Goal: Information Seeking & Learning: Learn about a topic

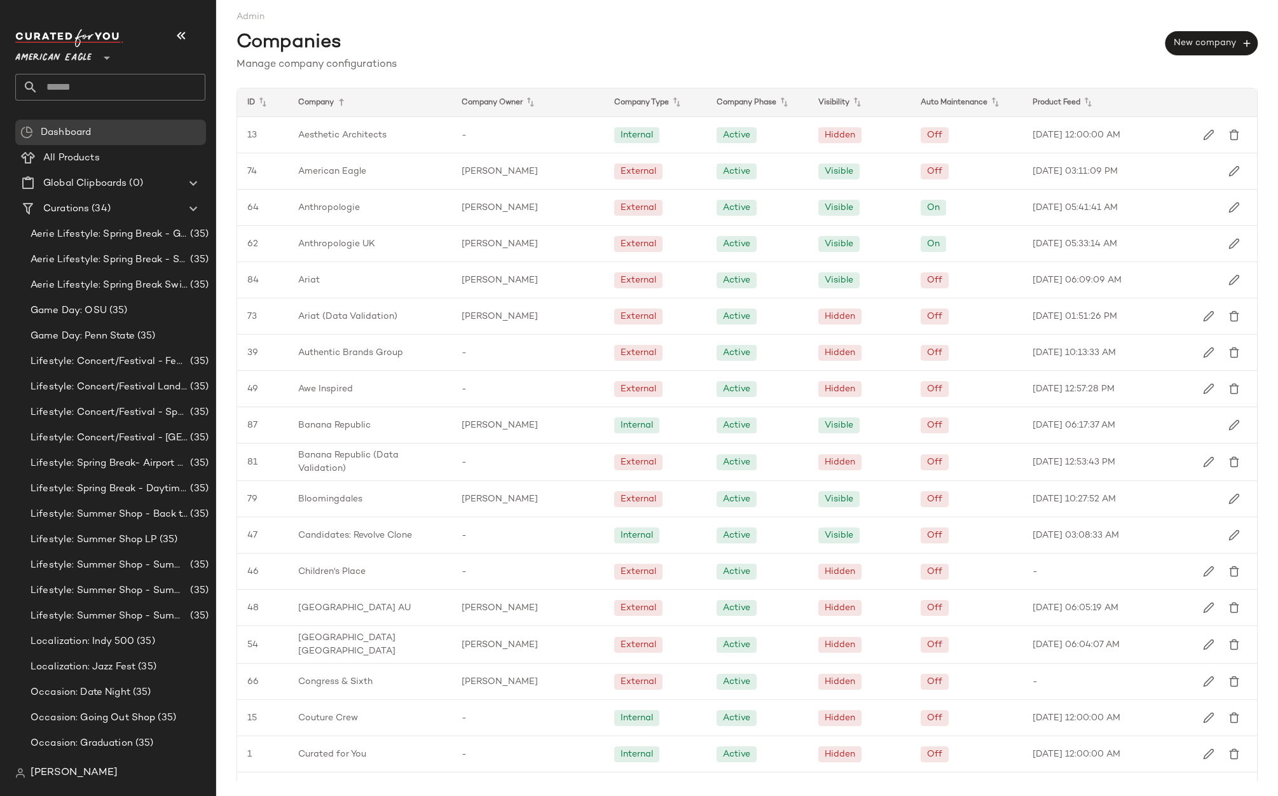
click at [790, 43] on div "Companies New company" at bounding box center [747, 41] width 1021 height 34
click at [264, 107] on icon at bounding box center [262, 102] width 15 height 15
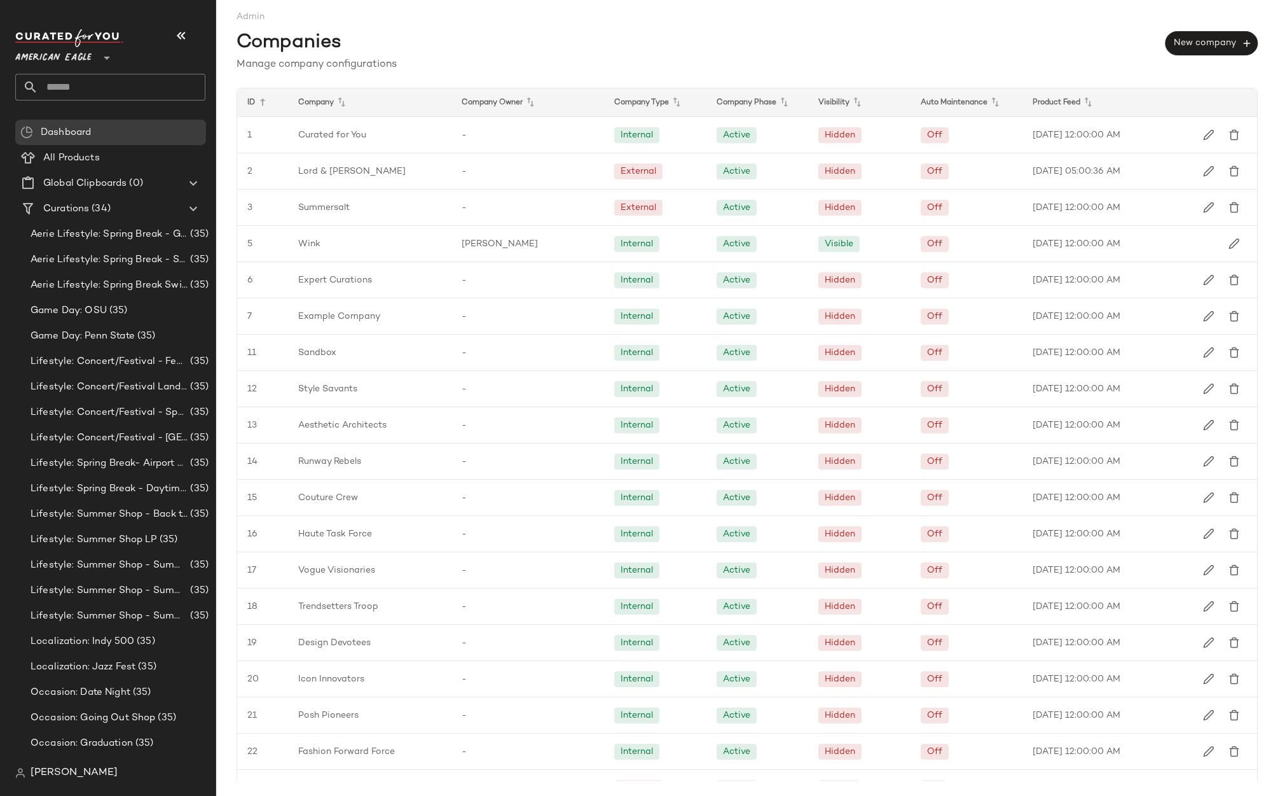
click at [264, 107] on icon at bounding box center [262, 102] width 15 height 15
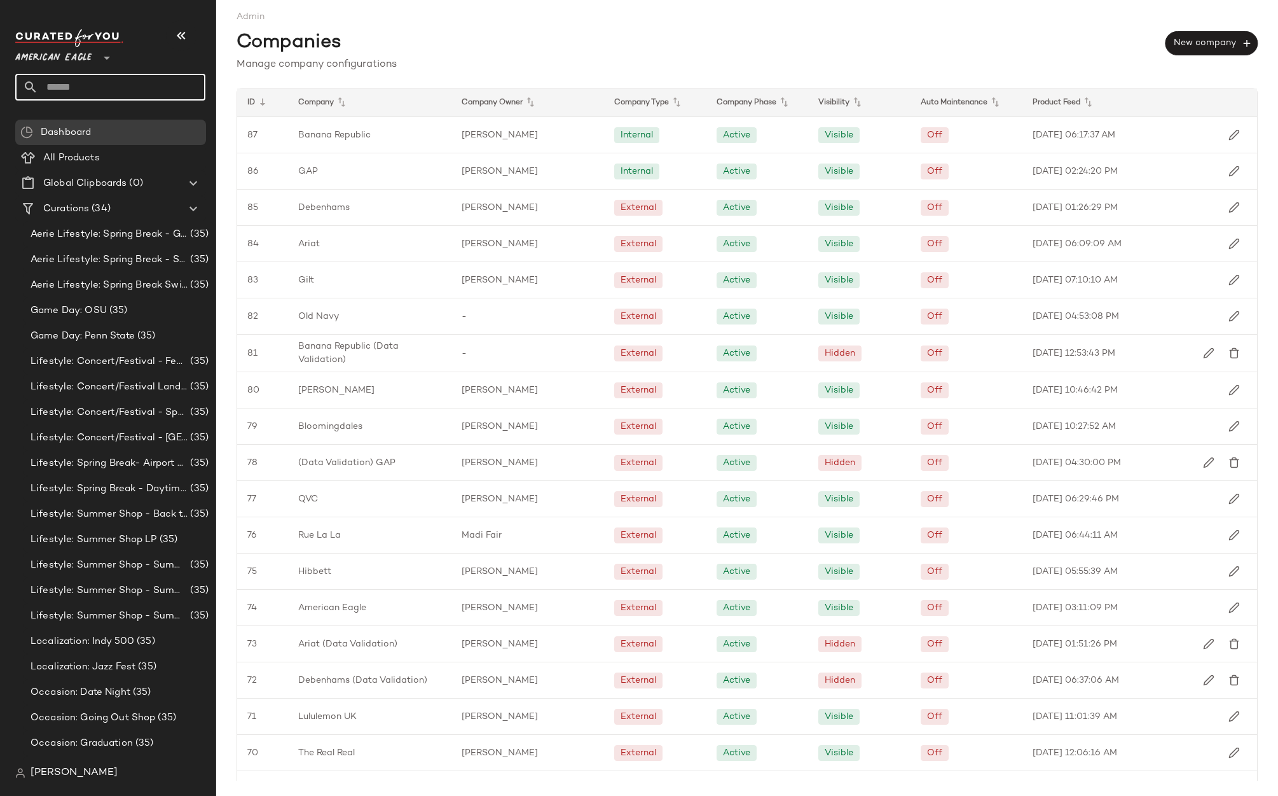
click at [174, 84] on input "text" at bounding box center [121, 87] width 167 height 27
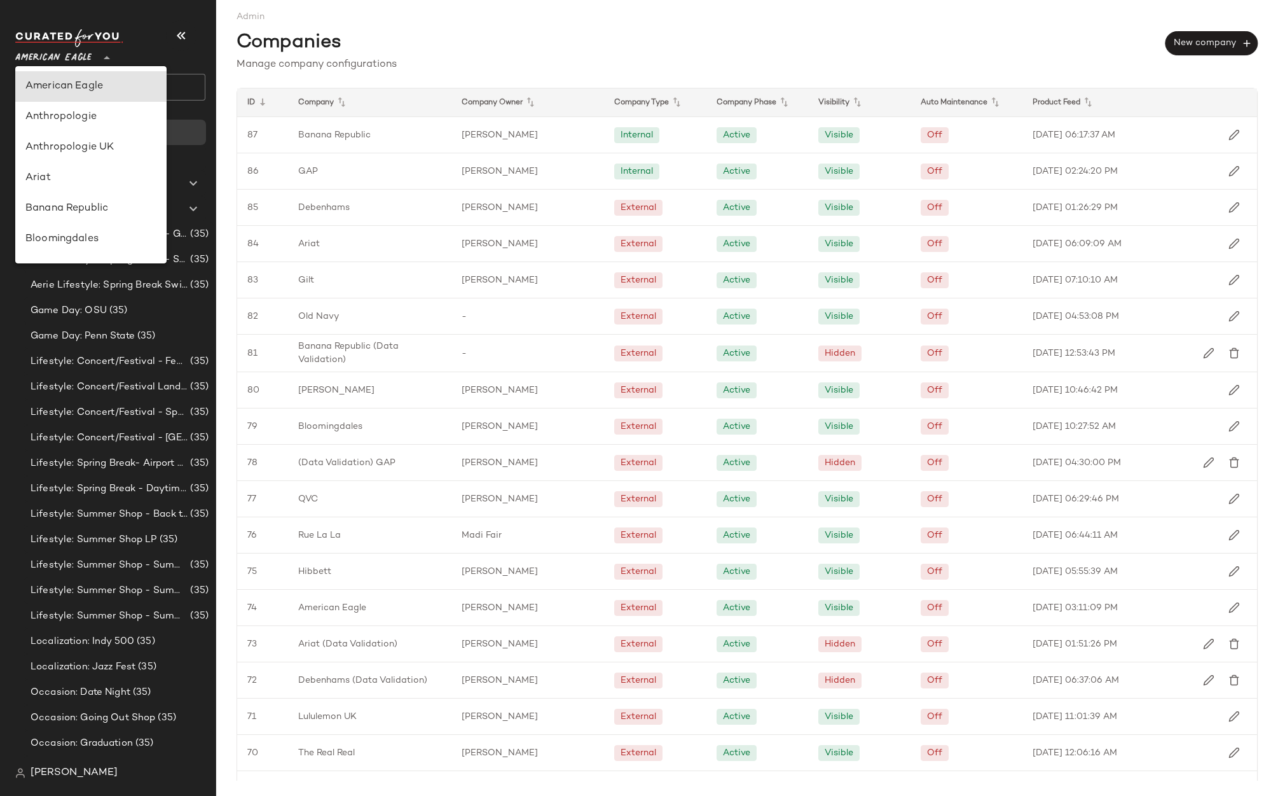
click at [76, 62] on span "American Eagle" at bounding box center [53, 54] width 76 height 23
click at [74, 211] on div "Banana Republic" at bounding box center [90, 208] width 131 height 15
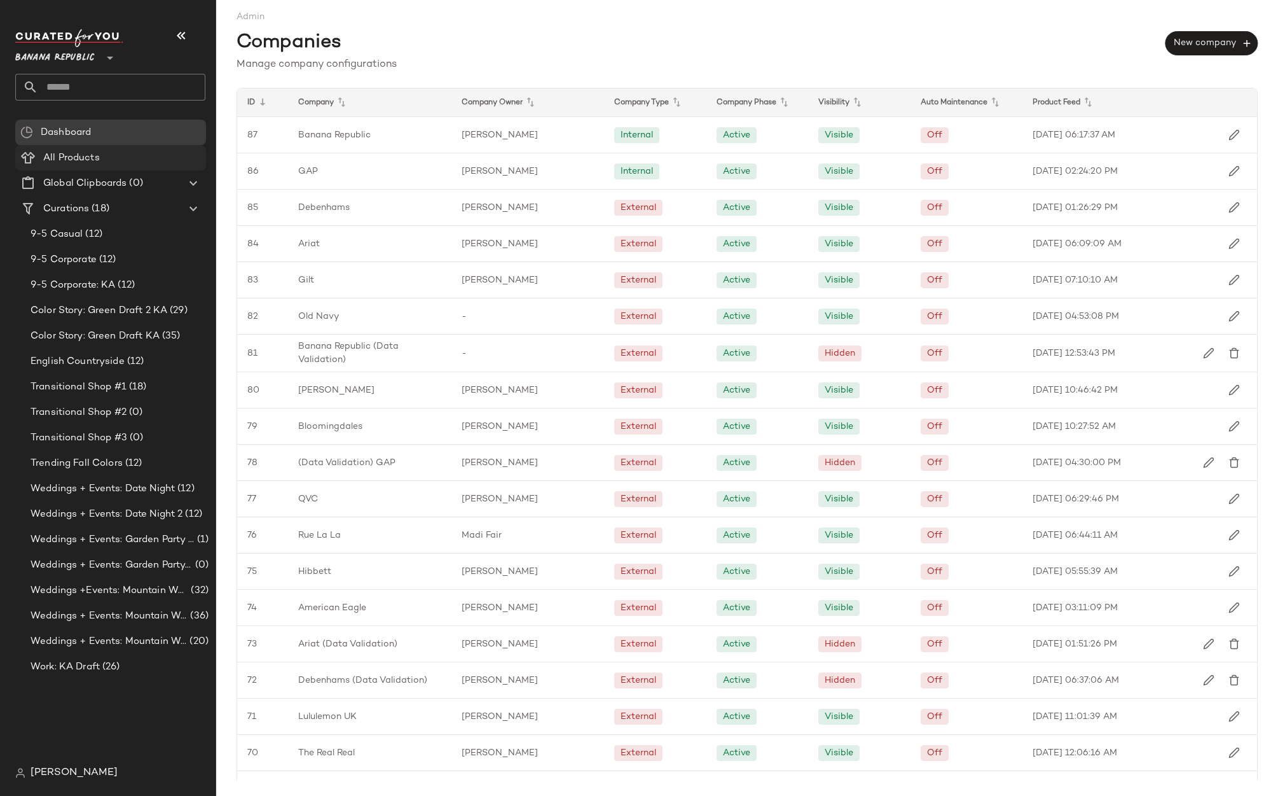
click at [118, 151] on div "All Products" at bounding box center [120, 158] width 162 height 15
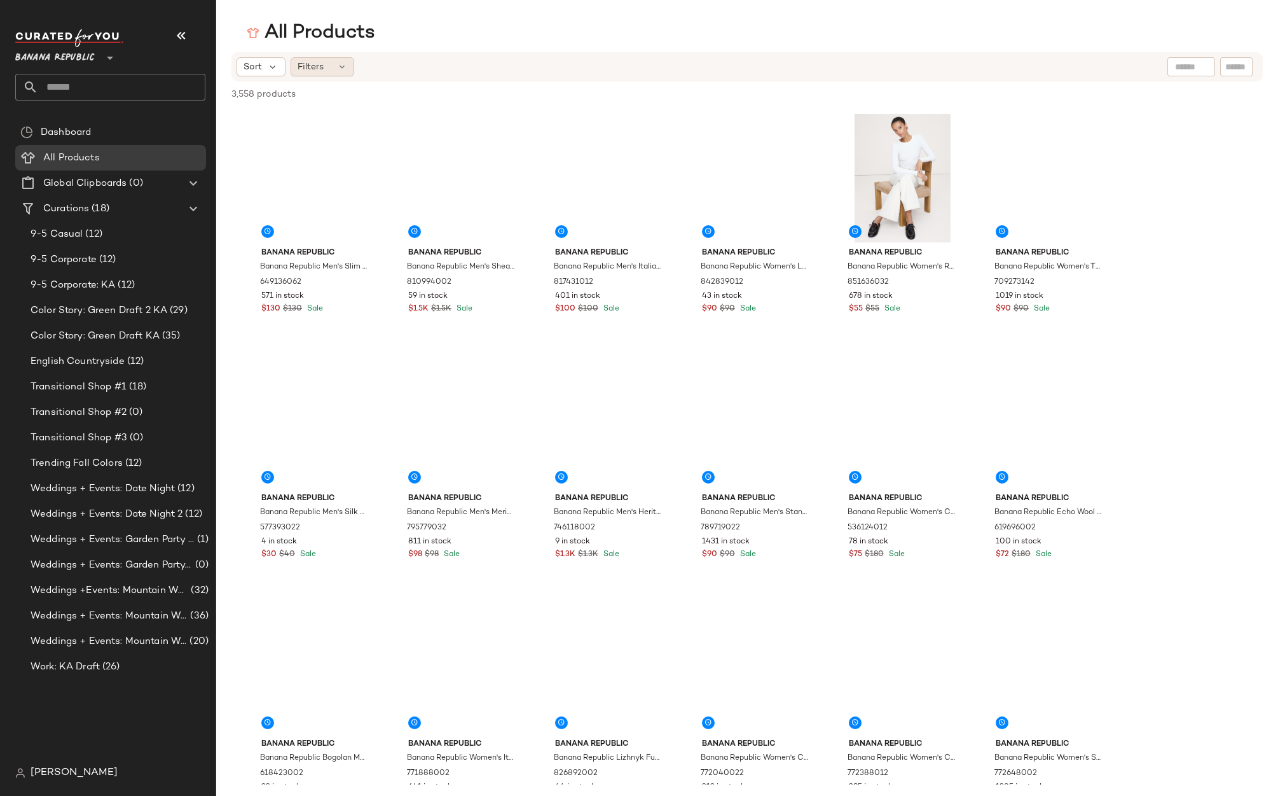
click at [341, 68] on icon at bounding box center [342, 67] width 10 height 10
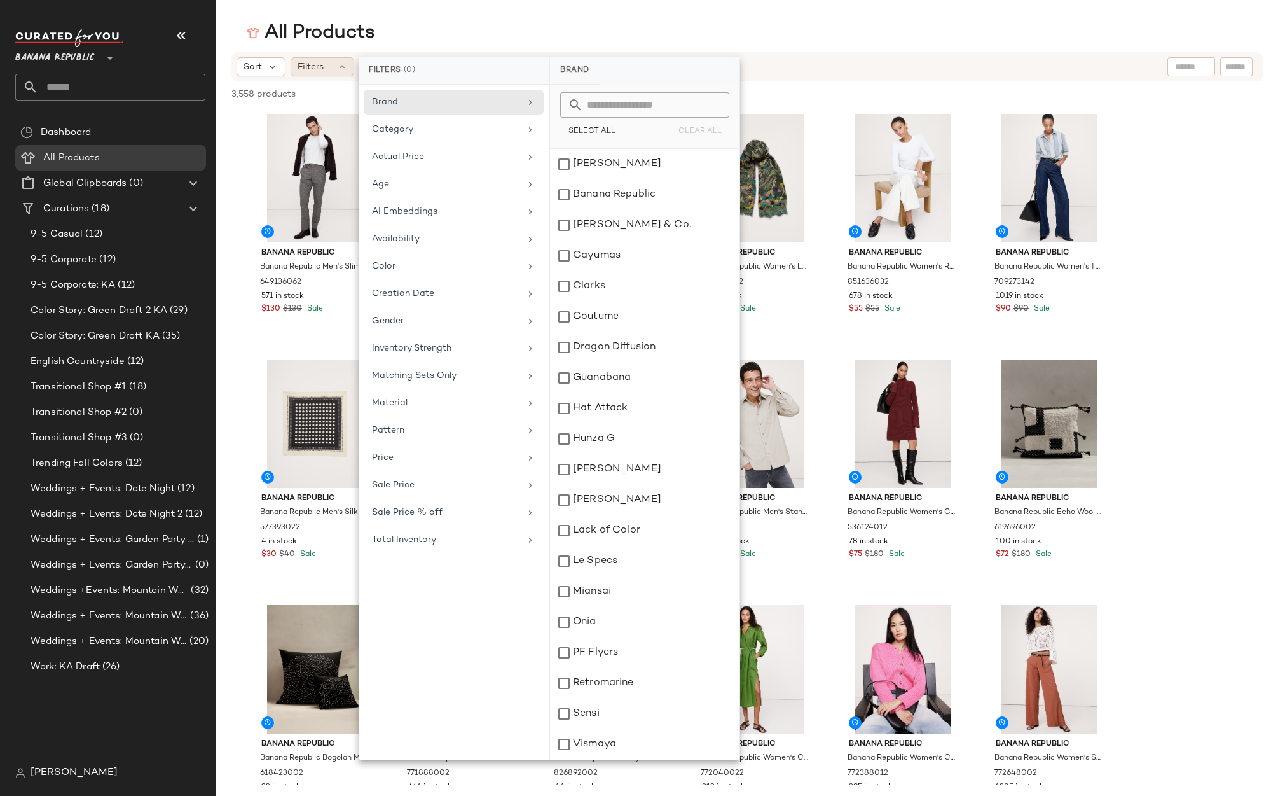
click at [341, 68] on icon at bounding box center [342, 67] width 10 height 10
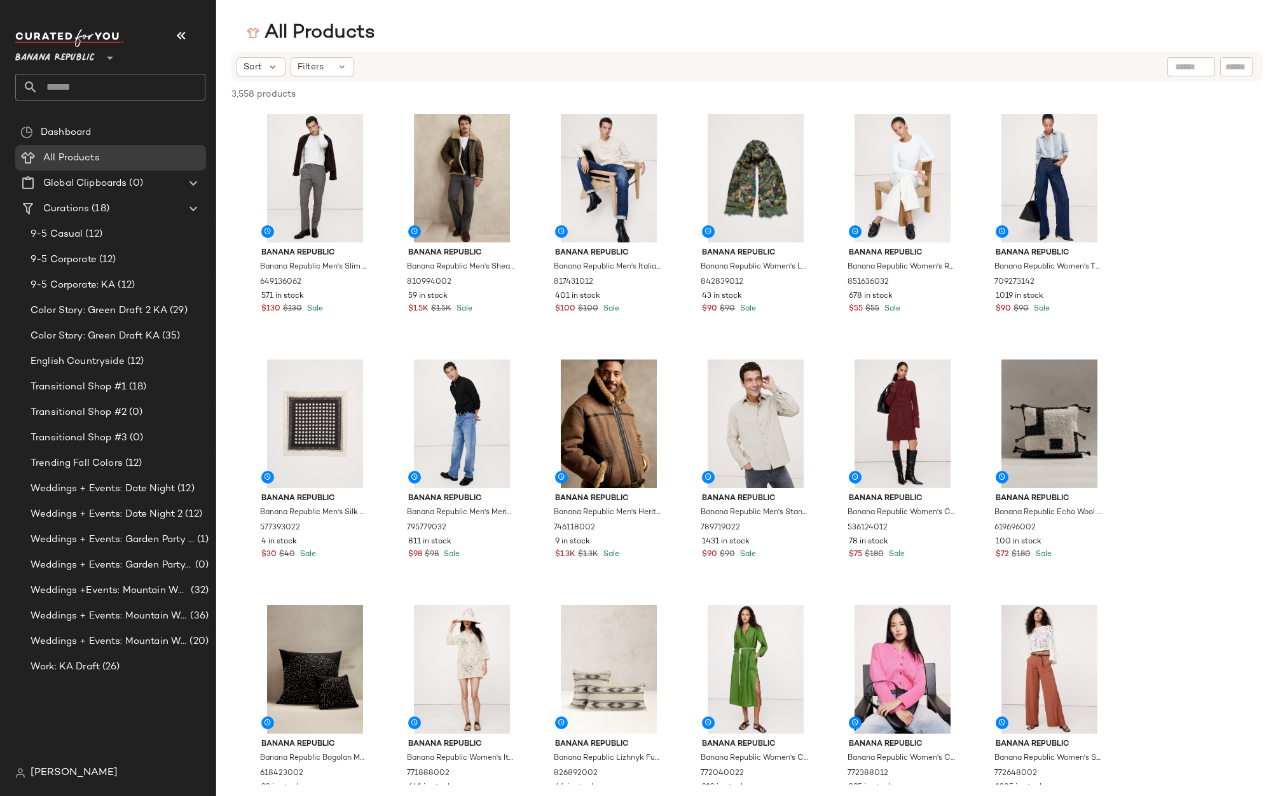
click at [86, 65] on span "Banana Republic" at bounding box center [54, 54] width 79 height 23
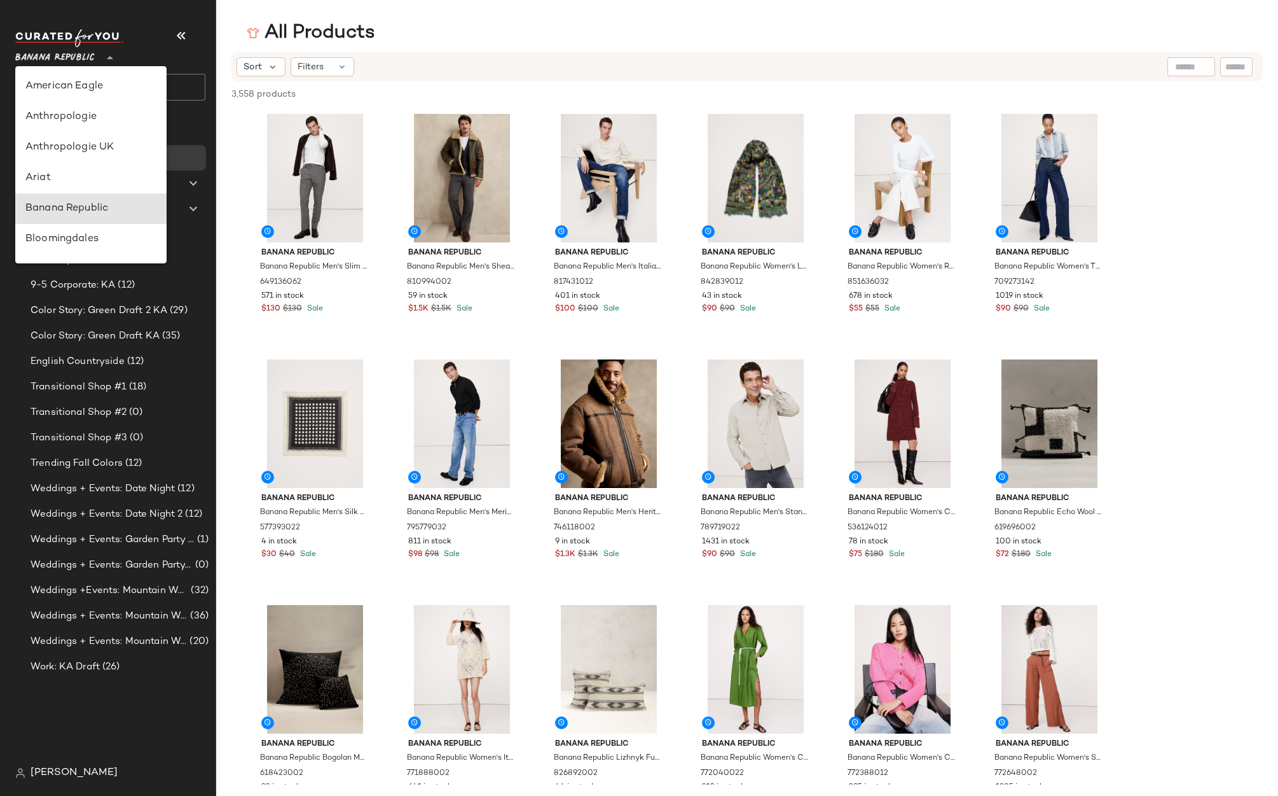
scroll to position [122, 0]
click at [94, 229] on div "GAP" at bounding box center [90, 239] width 151 height 31
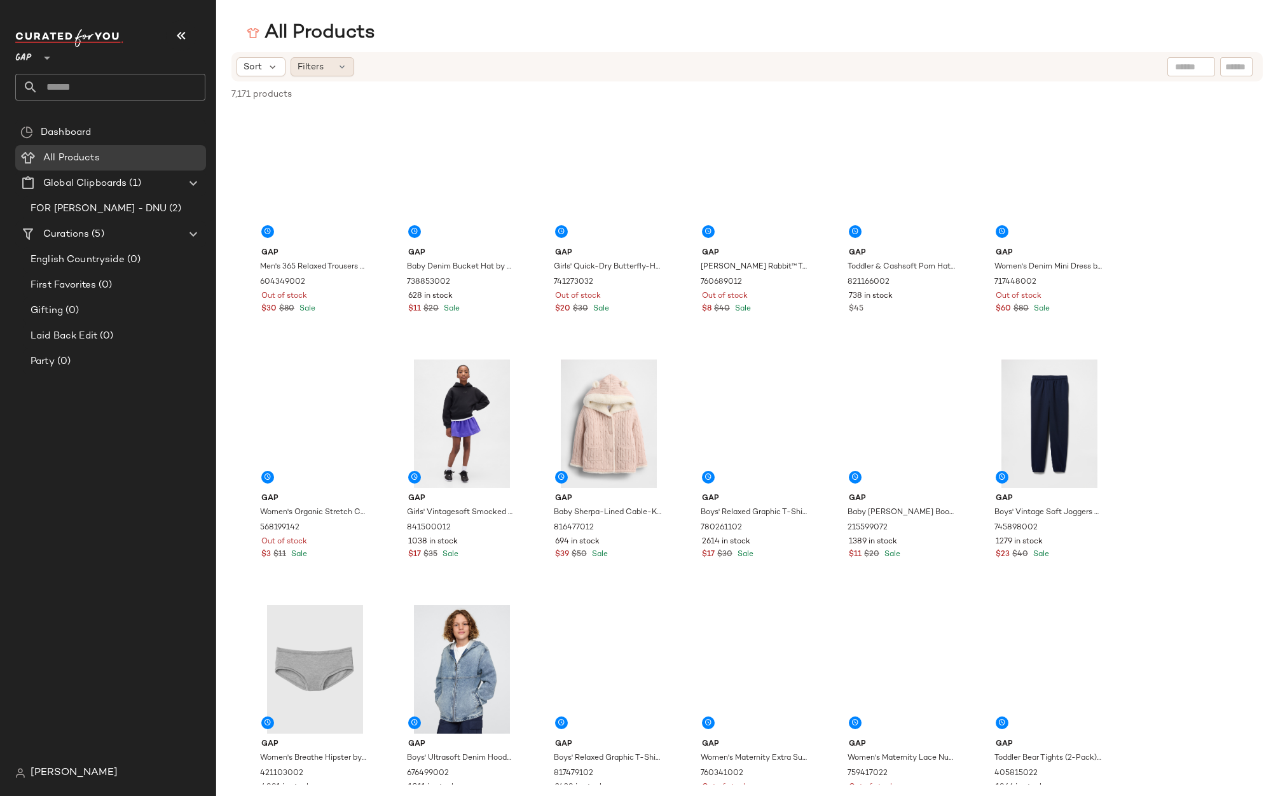
click at [342, 62] on icon at bounding box center [342, 67] width 10 height 10
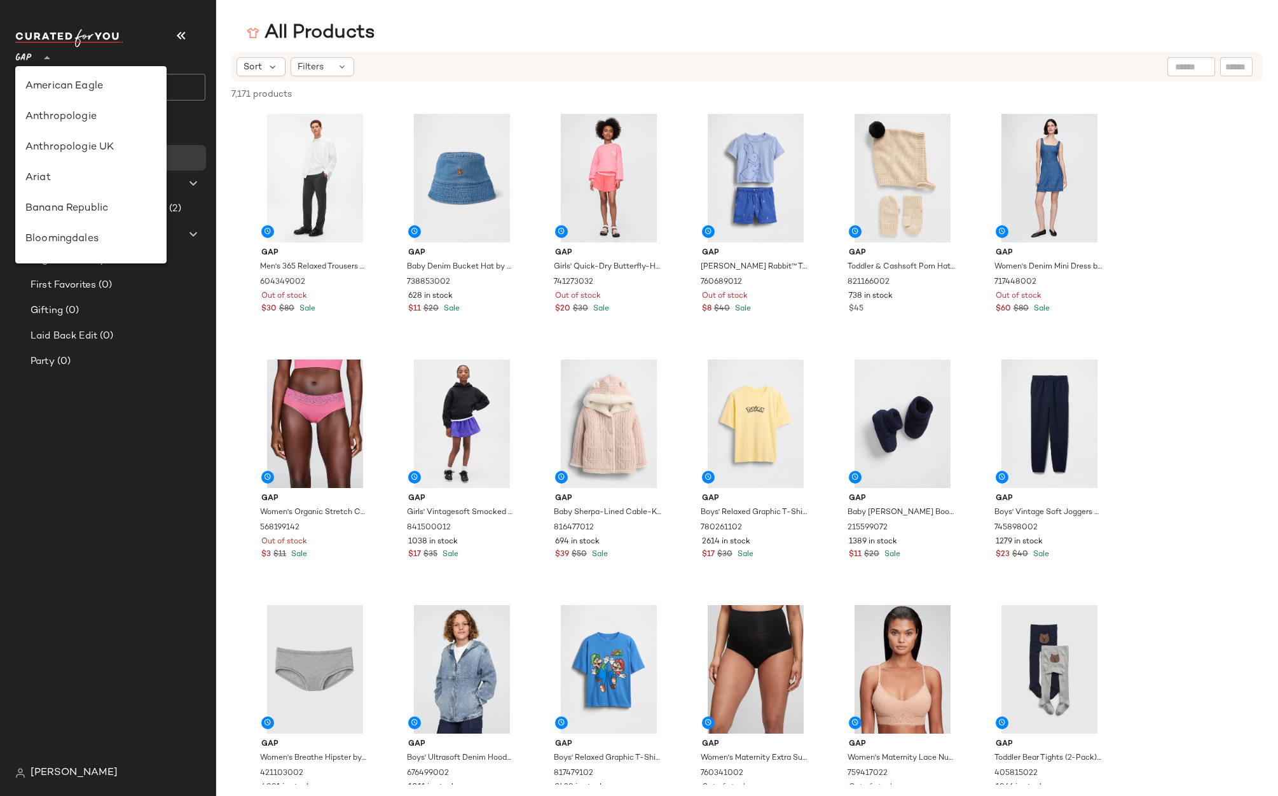
click at [50, 59] on icon at bounding box center [46, 57] width 15 height 15
click at [95, 151] on div "Rue La La" at bounding box center [90, 151] width 131 height 15
type input "**"
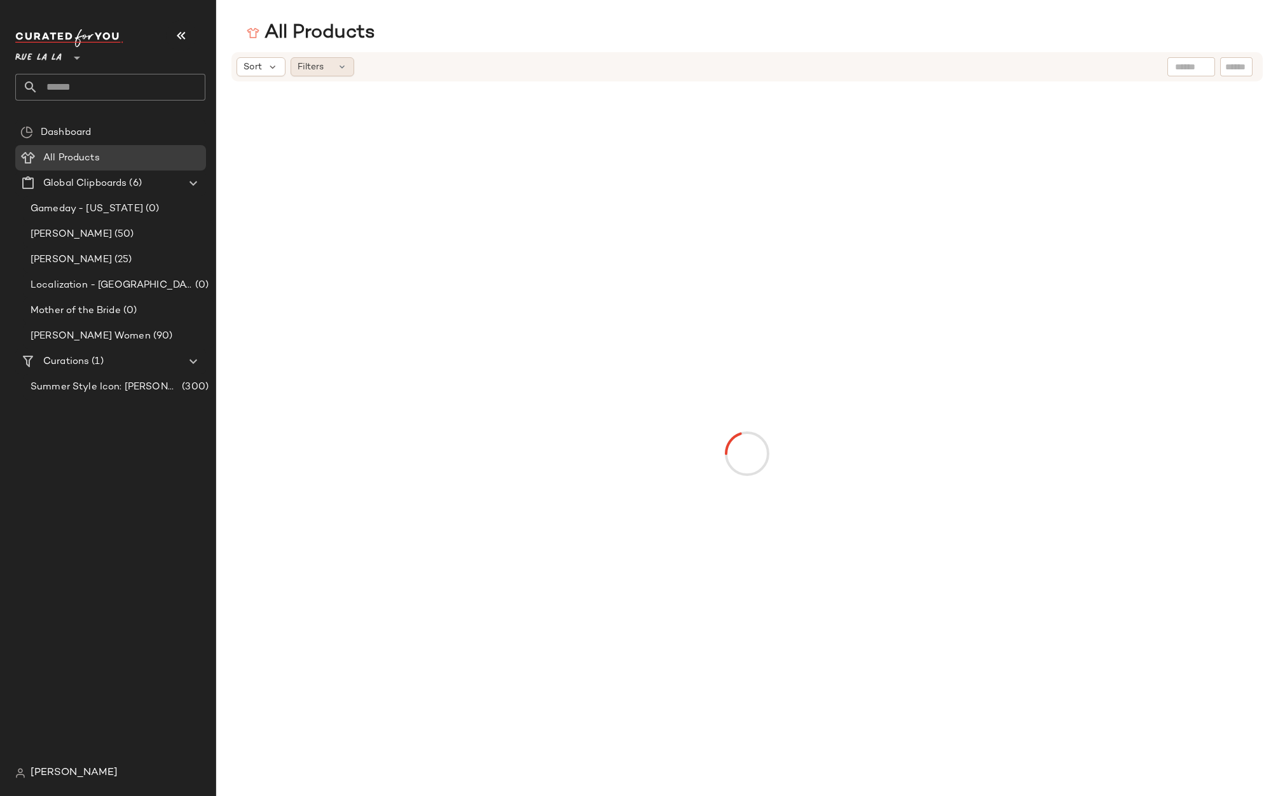
click at [340, 72] on div "Filters" at bounding box center [323, 66] width 64 height 19
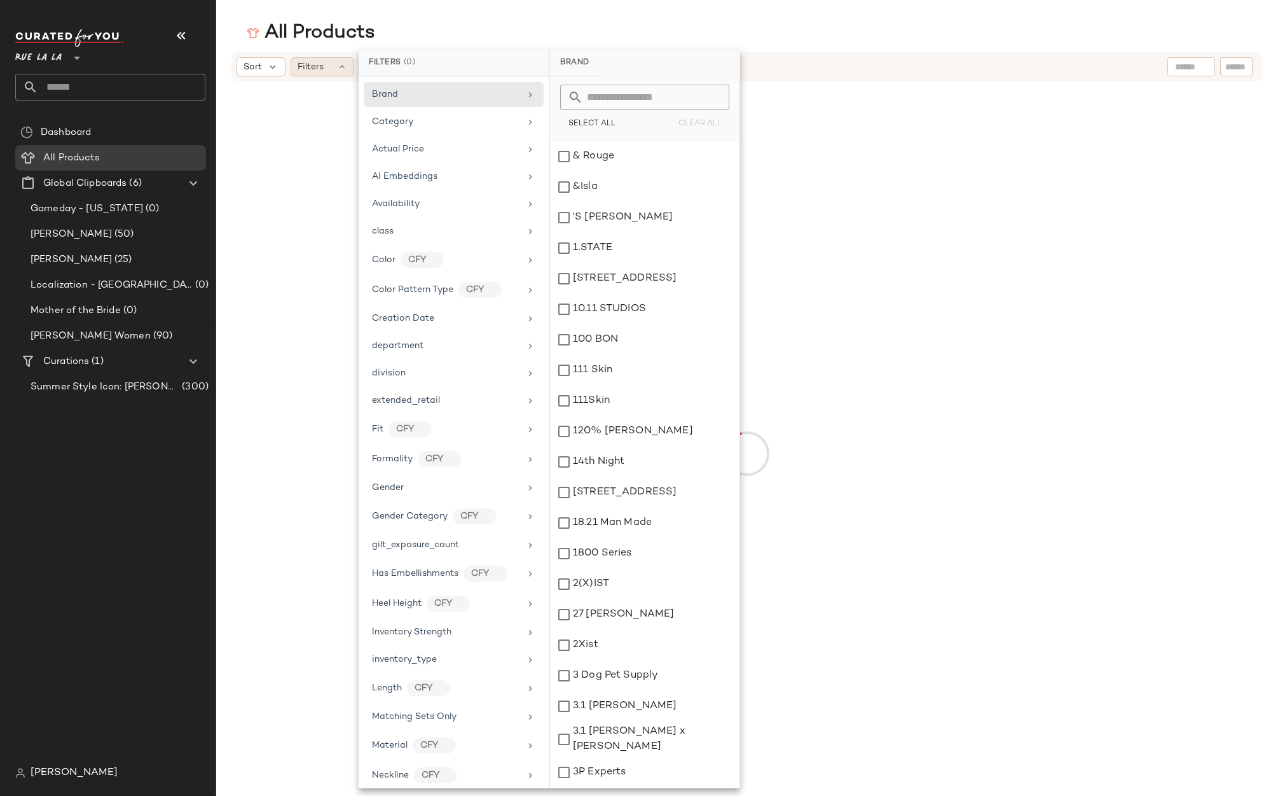
click at [340, 71] on icon at bounding box center [342, 67] width 10 height 10
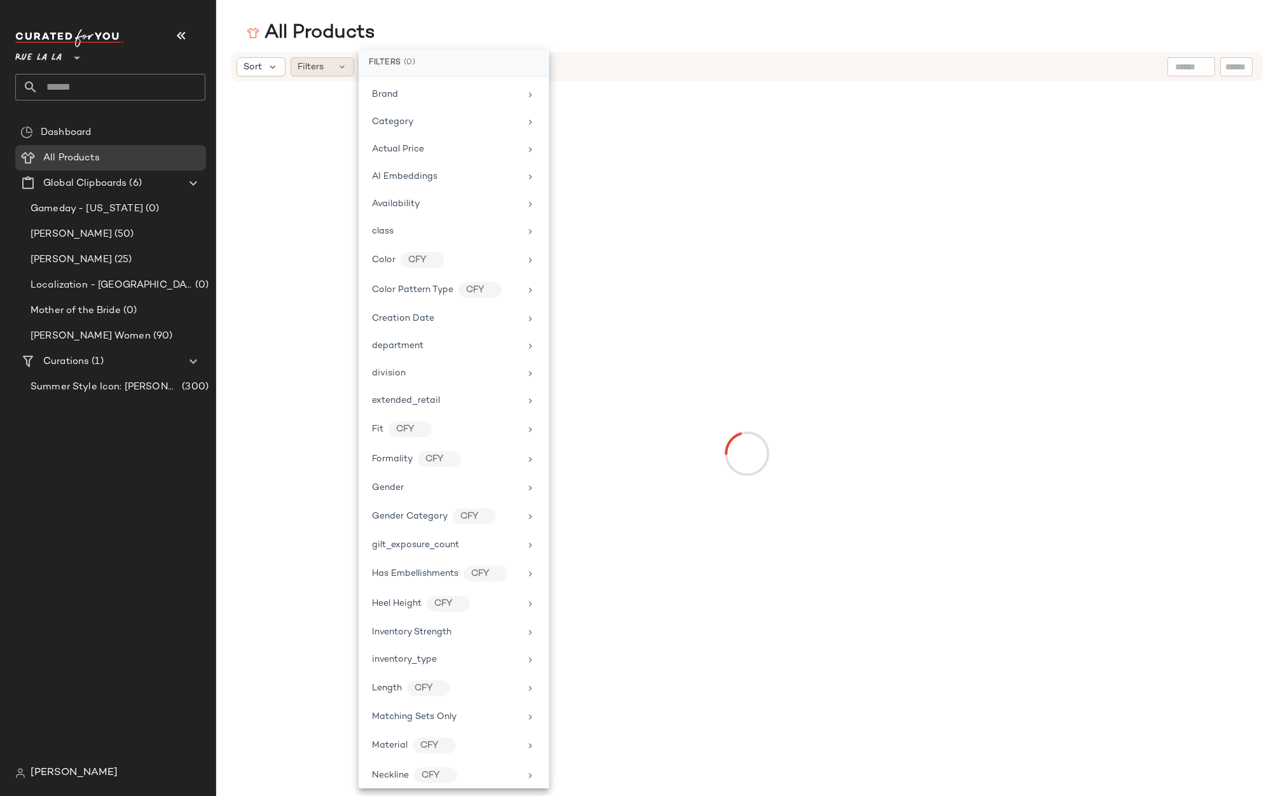
click at [328, 64] on div "Filters" at bounding box center [323, 66] width 64 height 19
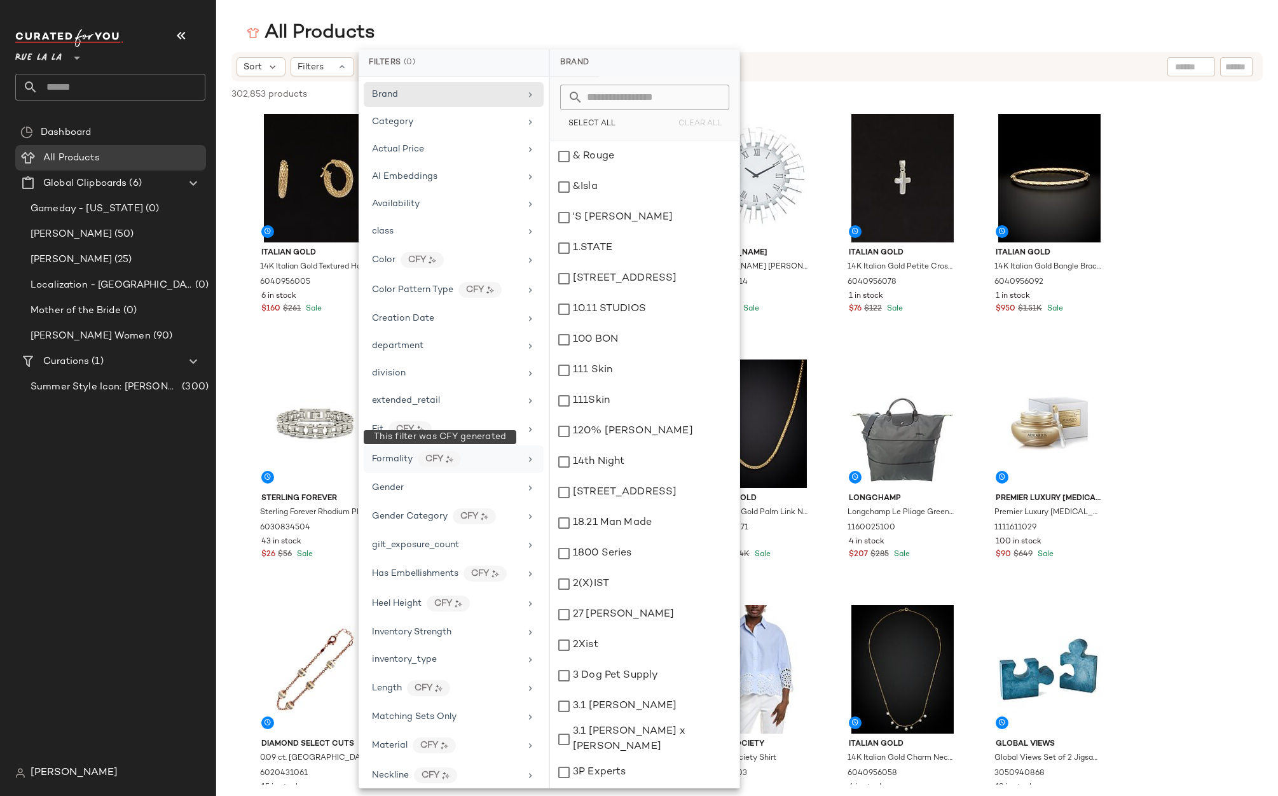
click at [439, 461] on div "CFY" at bounding box center [439, 459] width 43 height 16
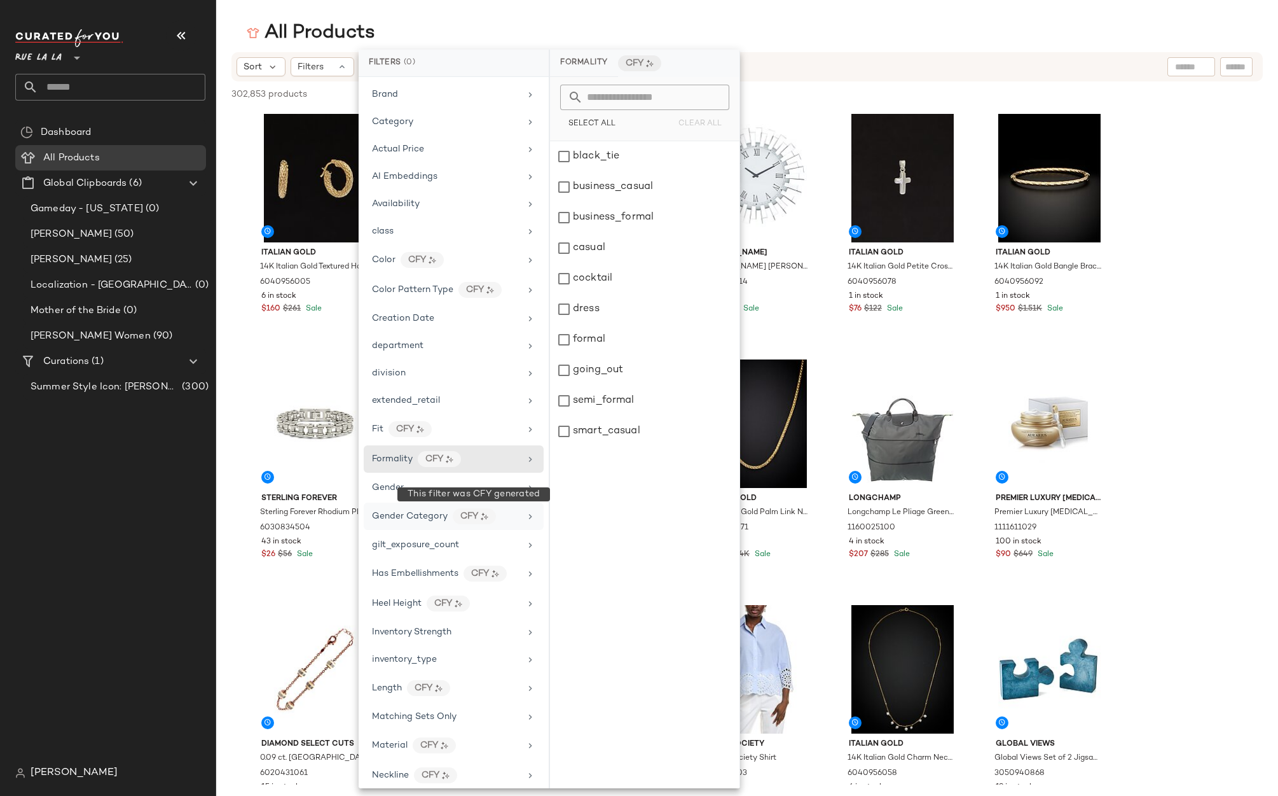
click at [460, 518] on div "CFY" at bounding box center [474, 516] width 43 height 16
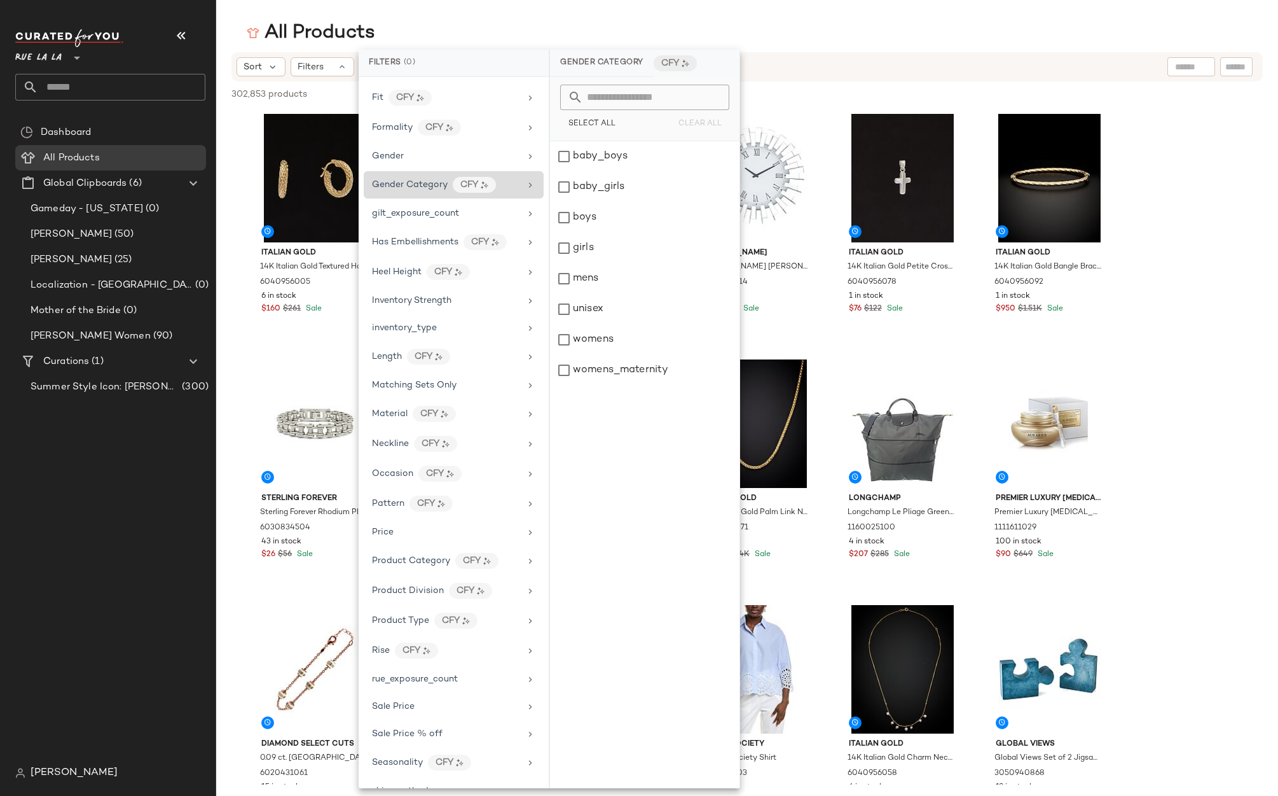
scroll to position [441, 0]
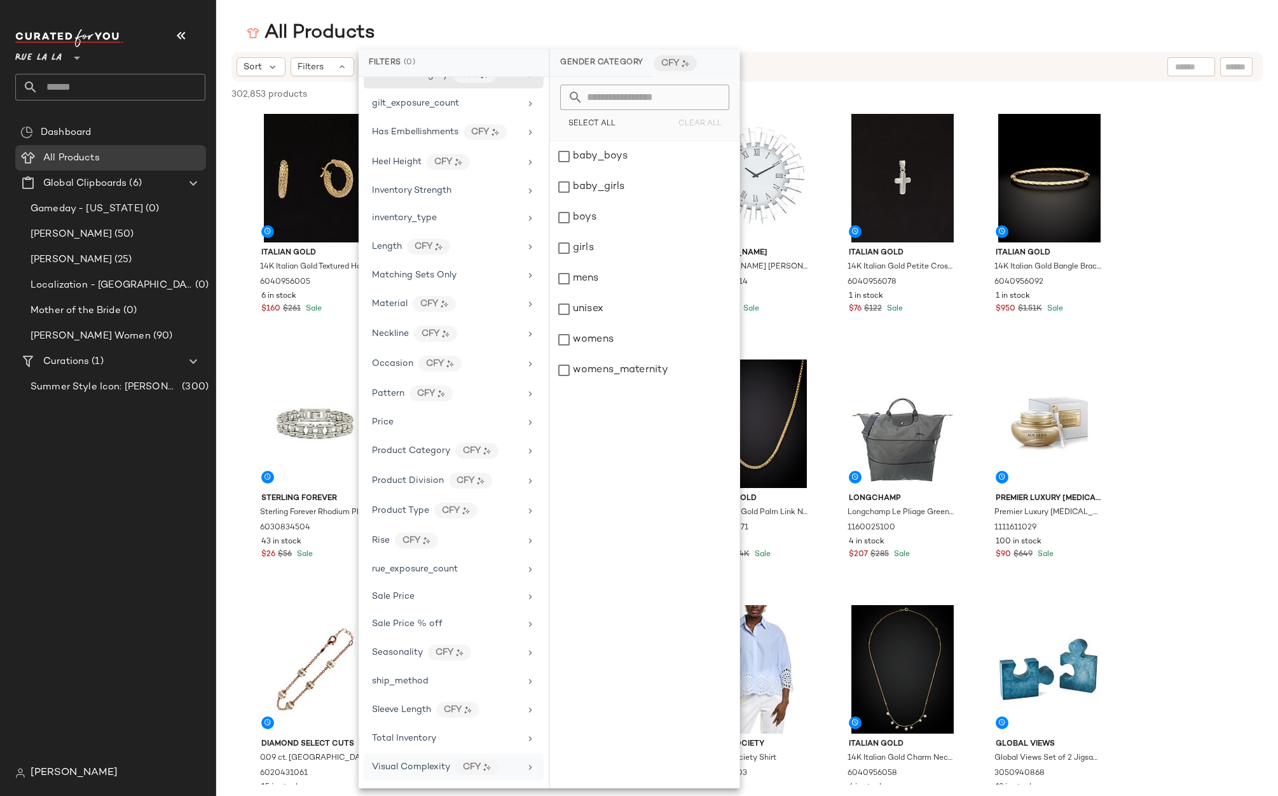
click at [400, 661] on span "Visual Complexity" at bounding box center [411, 767] width 78 height 10
click at [583, 284] on div "5" at bounding box center [645, 278] width 190 height 31
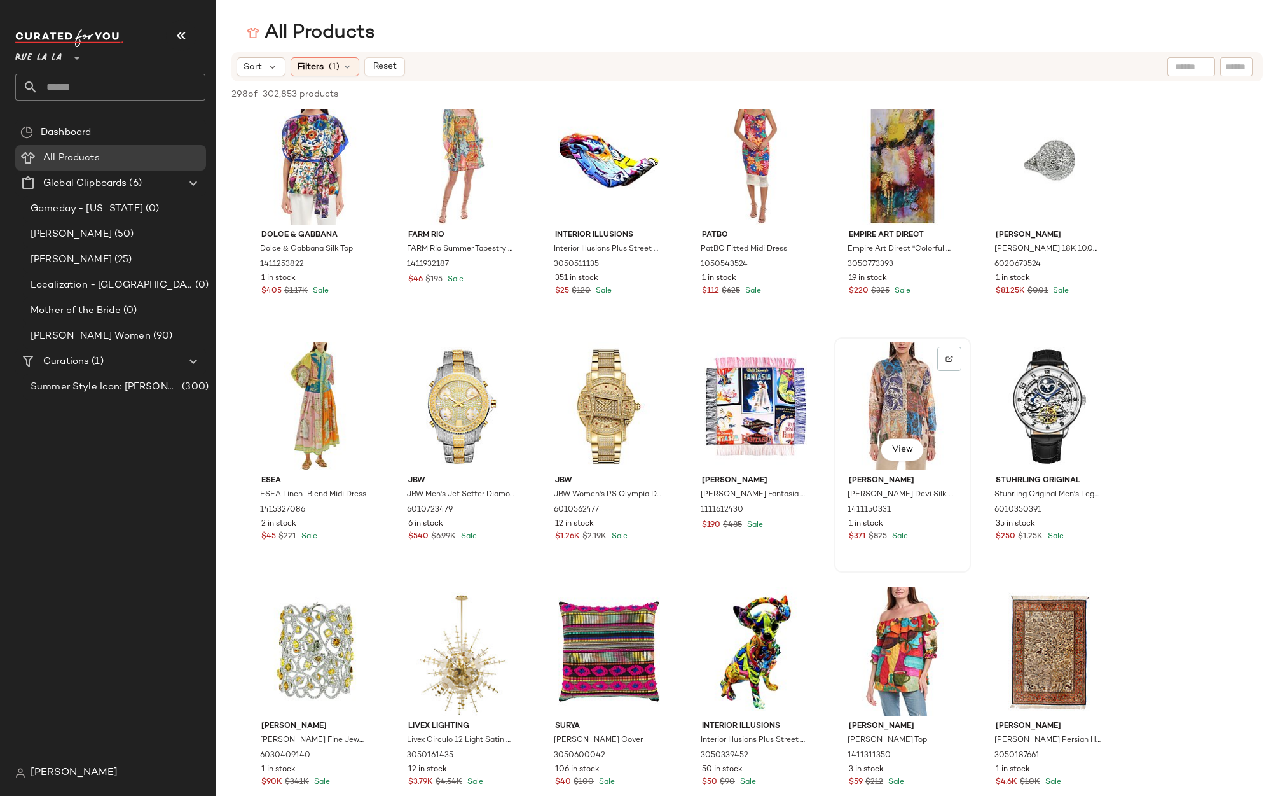
scroll to position [3056, 0]
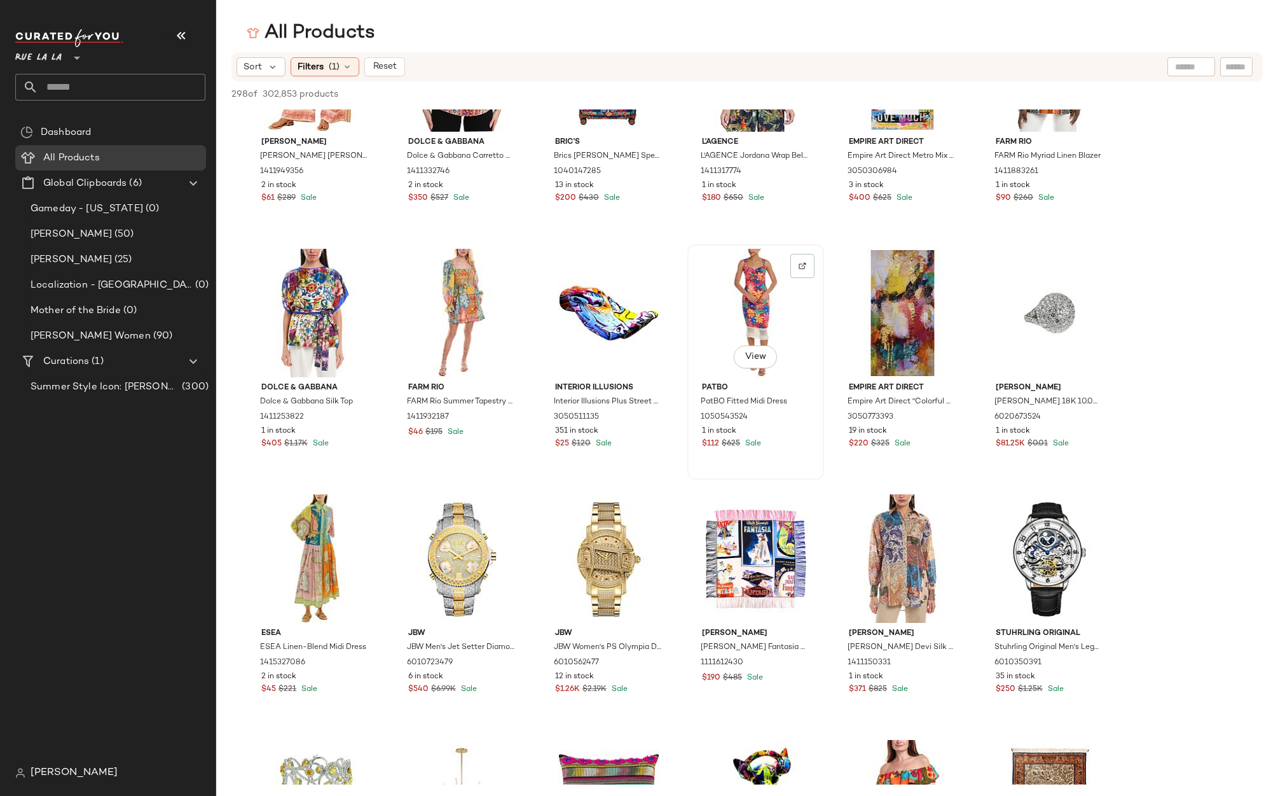
click at [753, 286] on div "View" at bounding box center [756, 313] width 128 height 128
click at [750, 365] on button "View" at bounding box center [755, 356] width 43 height 23
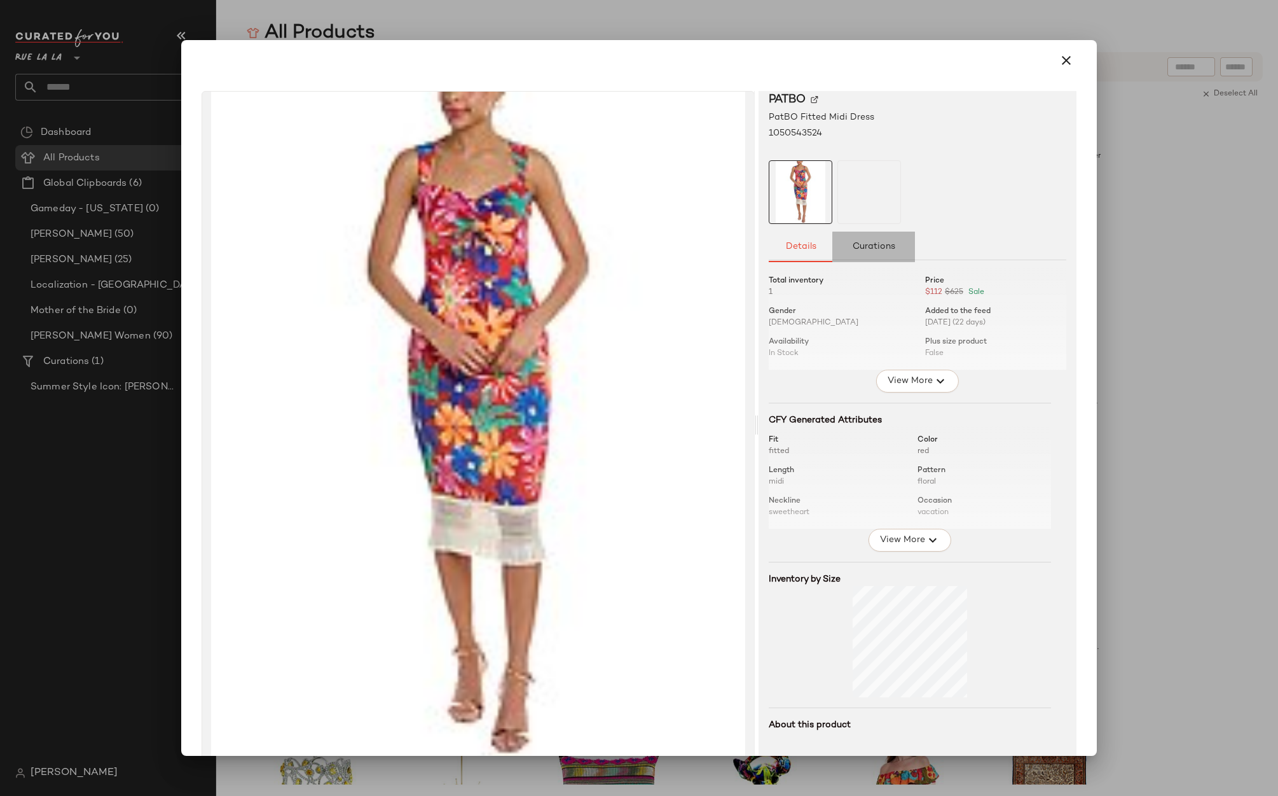
click at [852, 245] on span "Curations" at bounding box center [873, 247] width 43 height 10
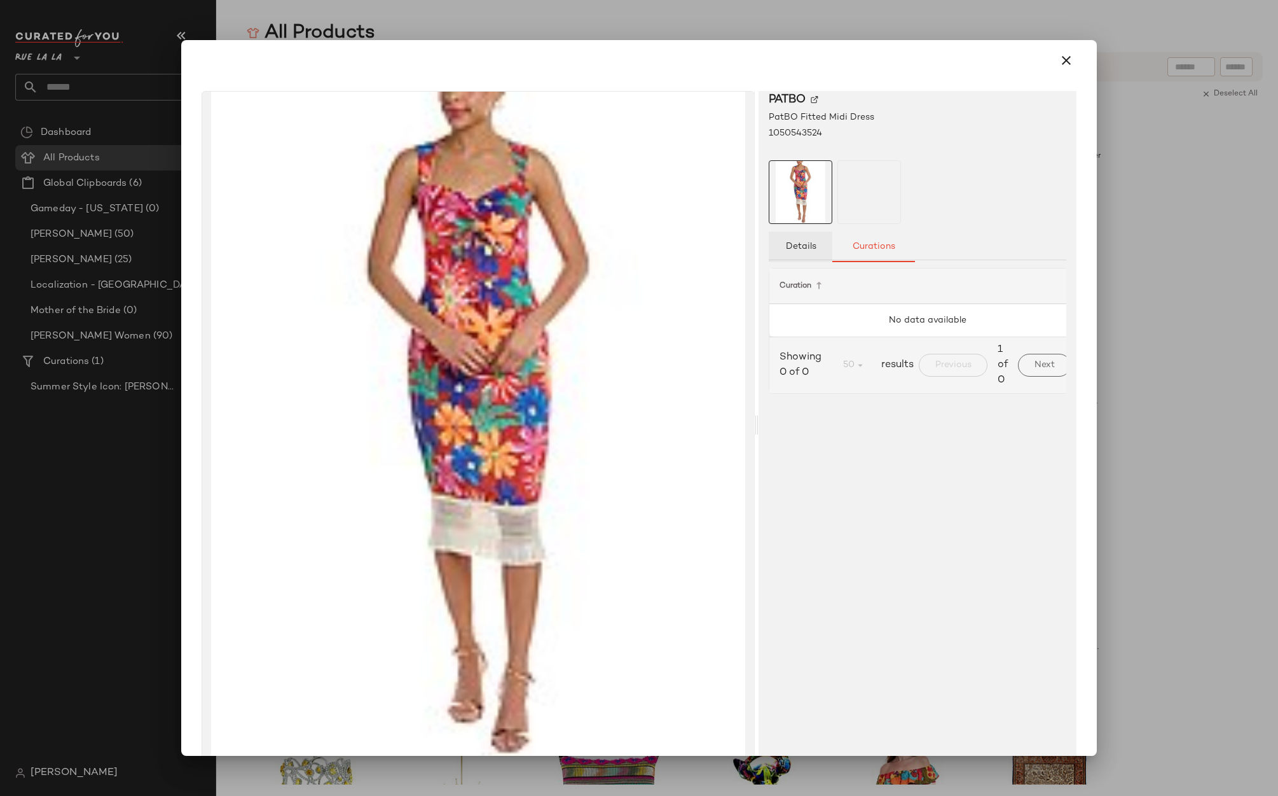
click at [785, 243] on span "Details" at bounding box center [800, 247] width 31 height 10
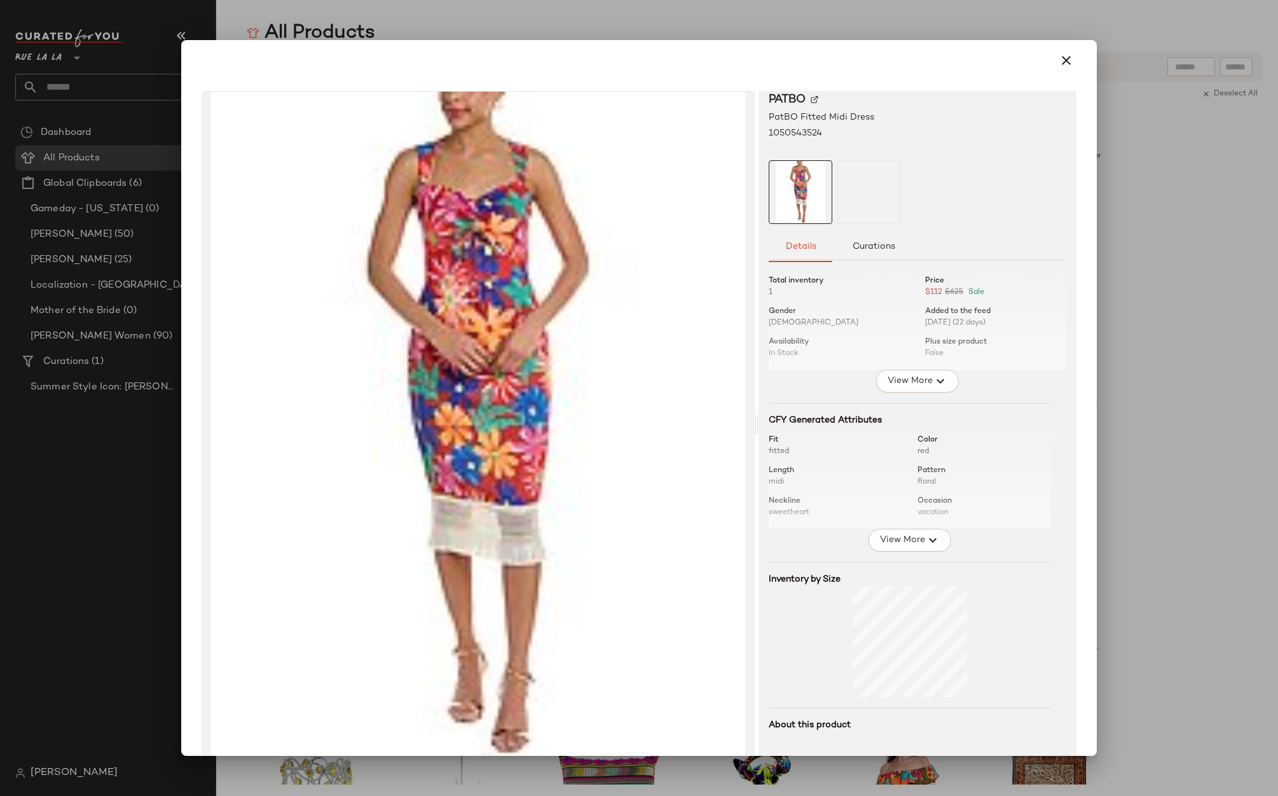
click at [531, 258] on img at bounding box center [478, 425] width 552 height 667
click at [855, 202] on div at bounding box center [870, 192] width 64 height 64
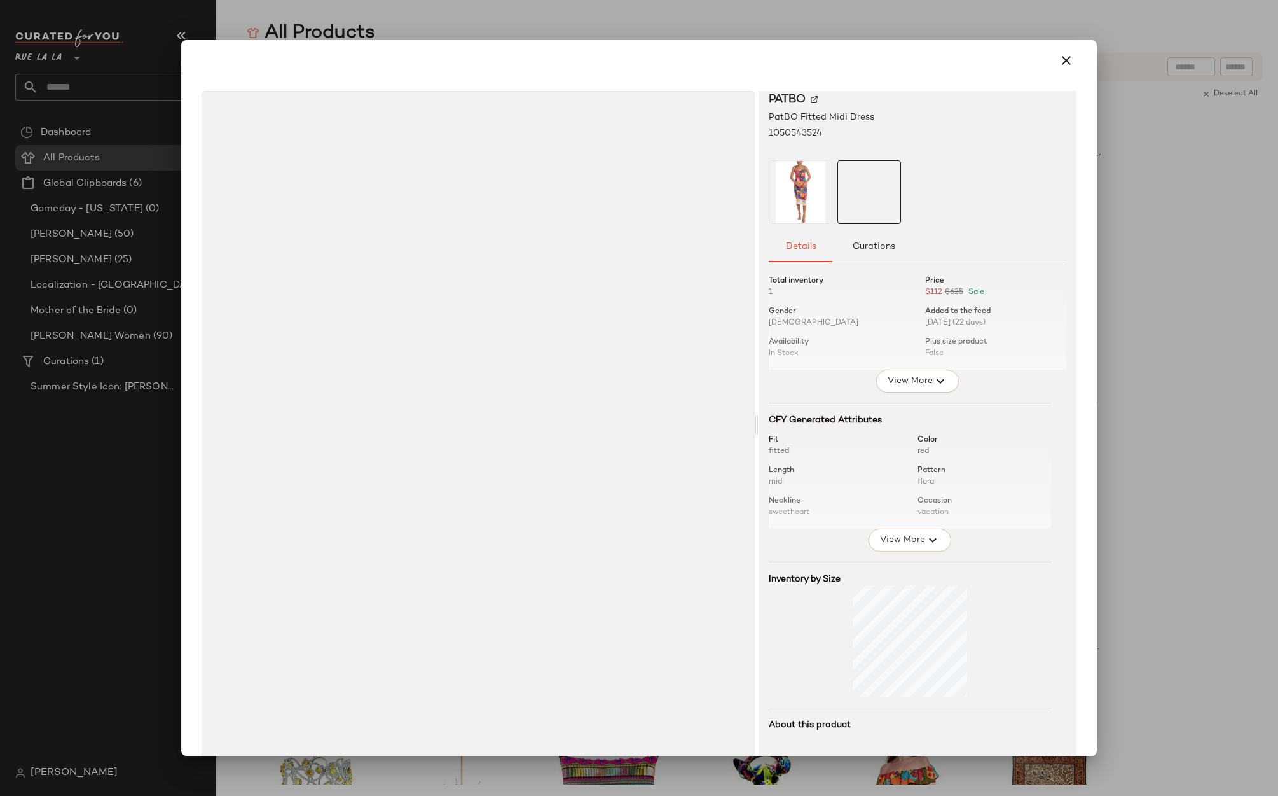
click at [787, 195] on img at bounding box center [801, 192] width 62 height 62
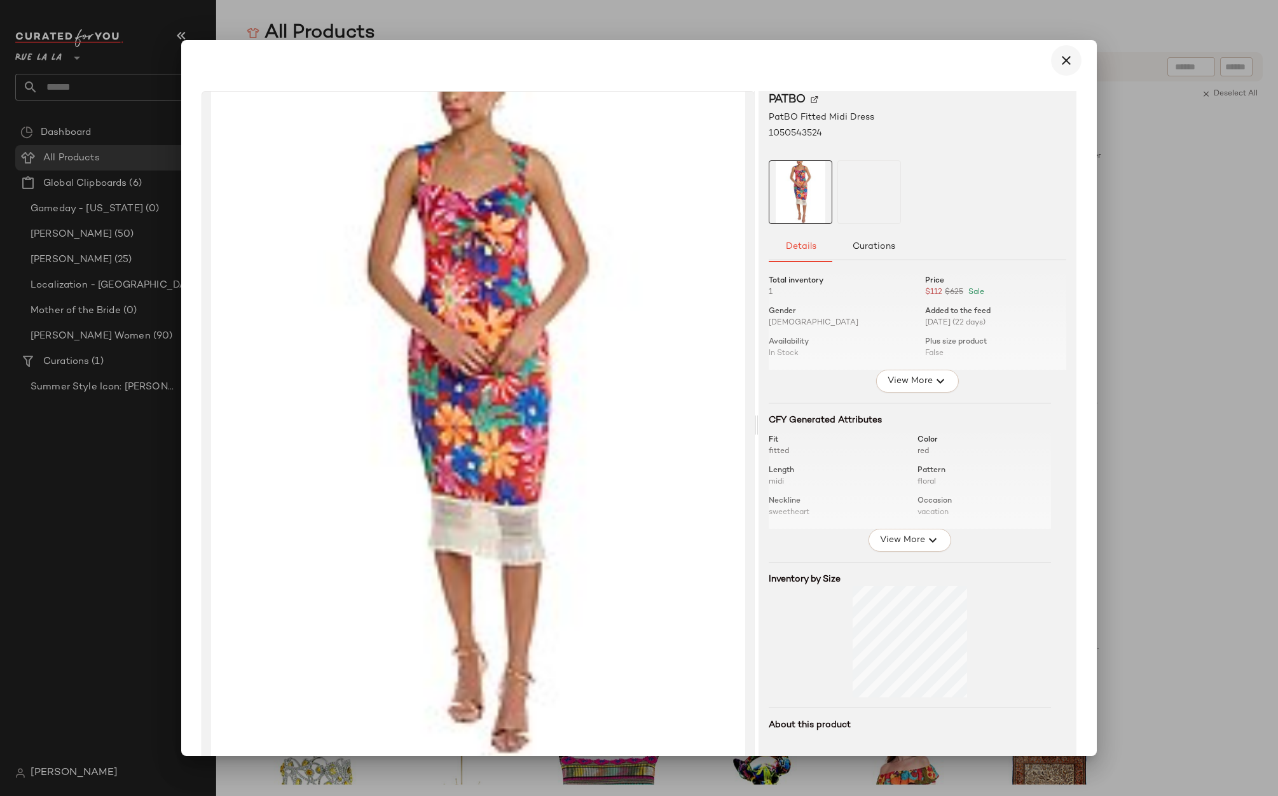
click at [982, 66] on icon "button" at bounding box center [1066, 60] width 15 height 15
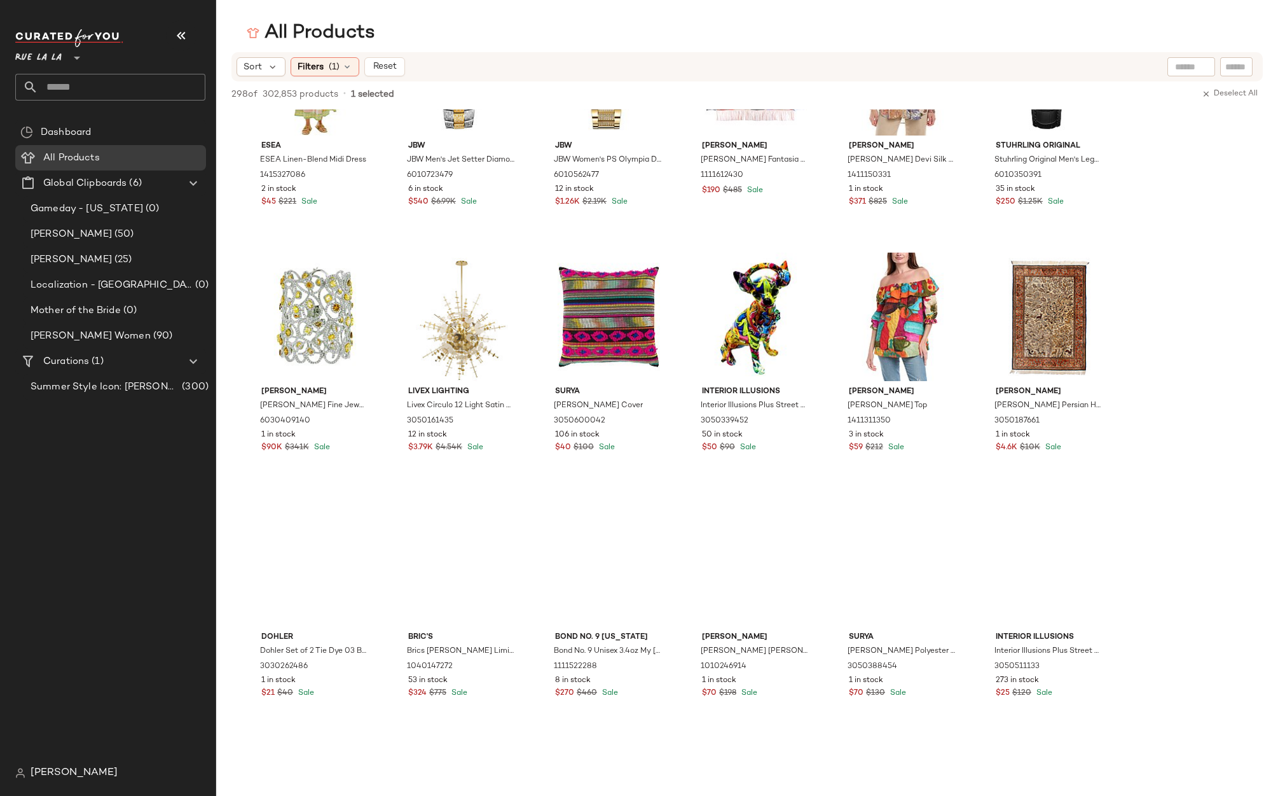
scroll to position [3954, 0]
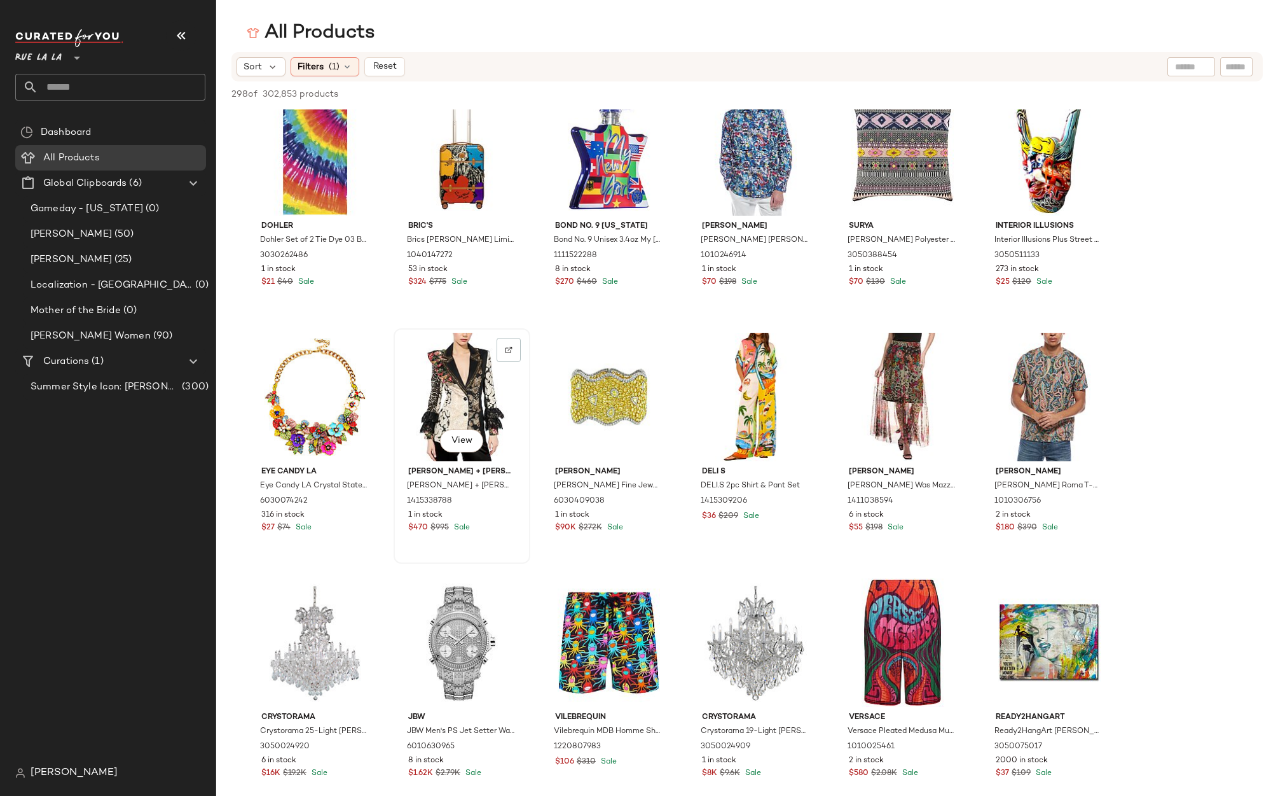
click at [466, 404] on div "View" at bounding box center [462, 397] width 128 height 128
click at [468, 437] on span "View" at bounding box center [462, 441] width 22 height 10
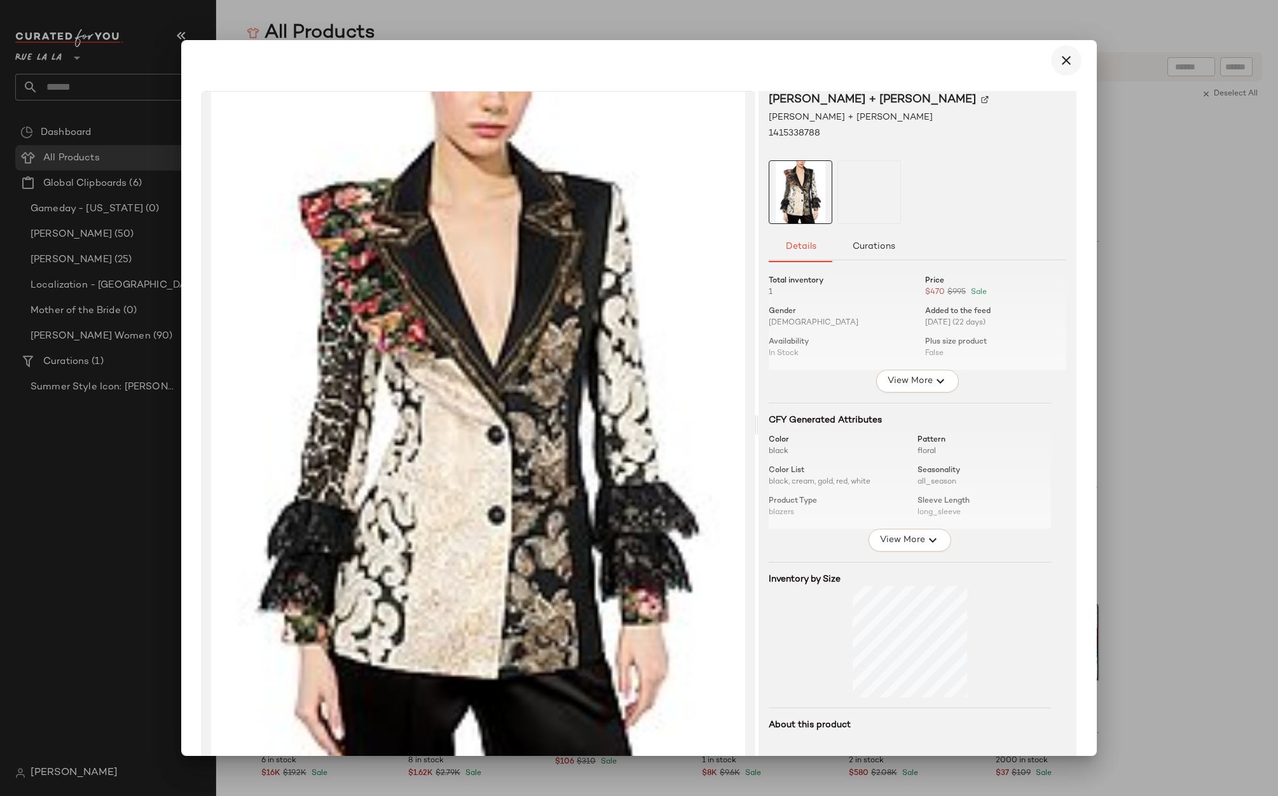
click at [982, 54] on icon "button" at bounding box center [1066, 60] width 15 height 15
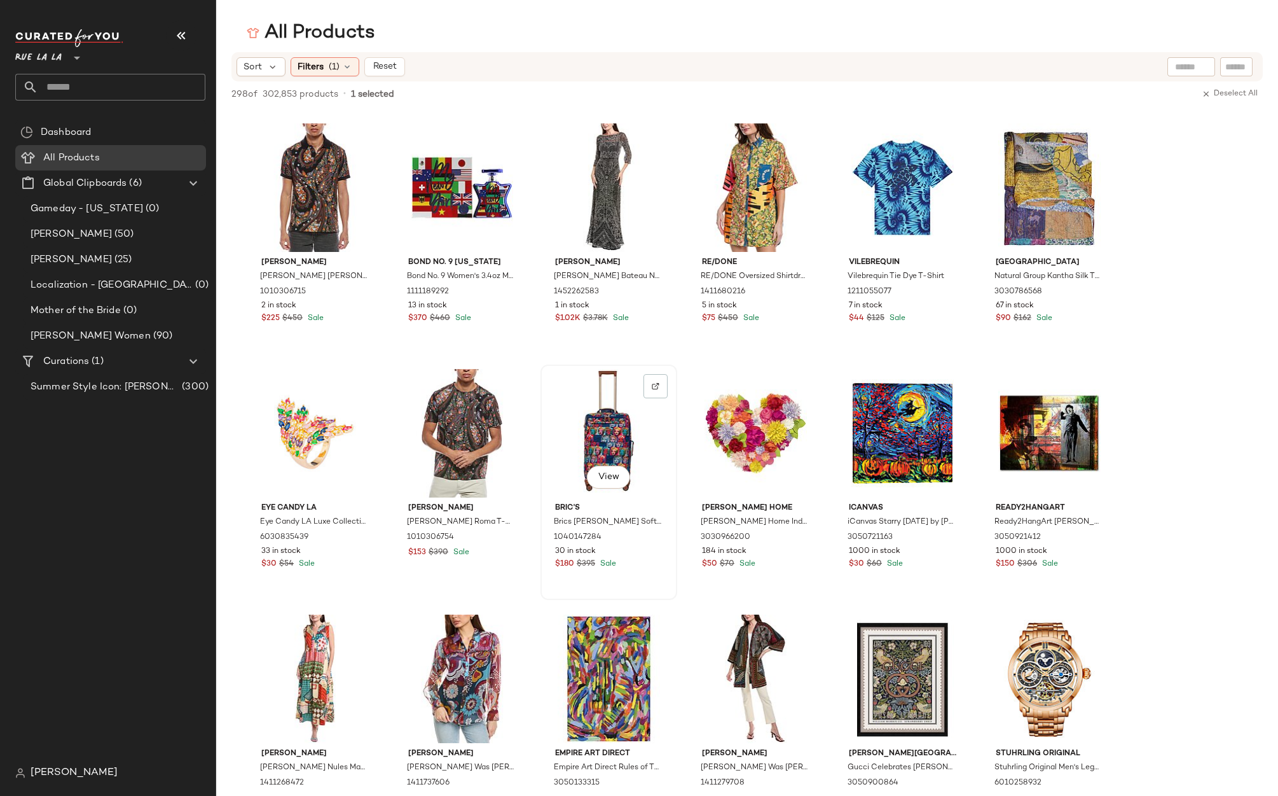
scroll to position [4502, 0]
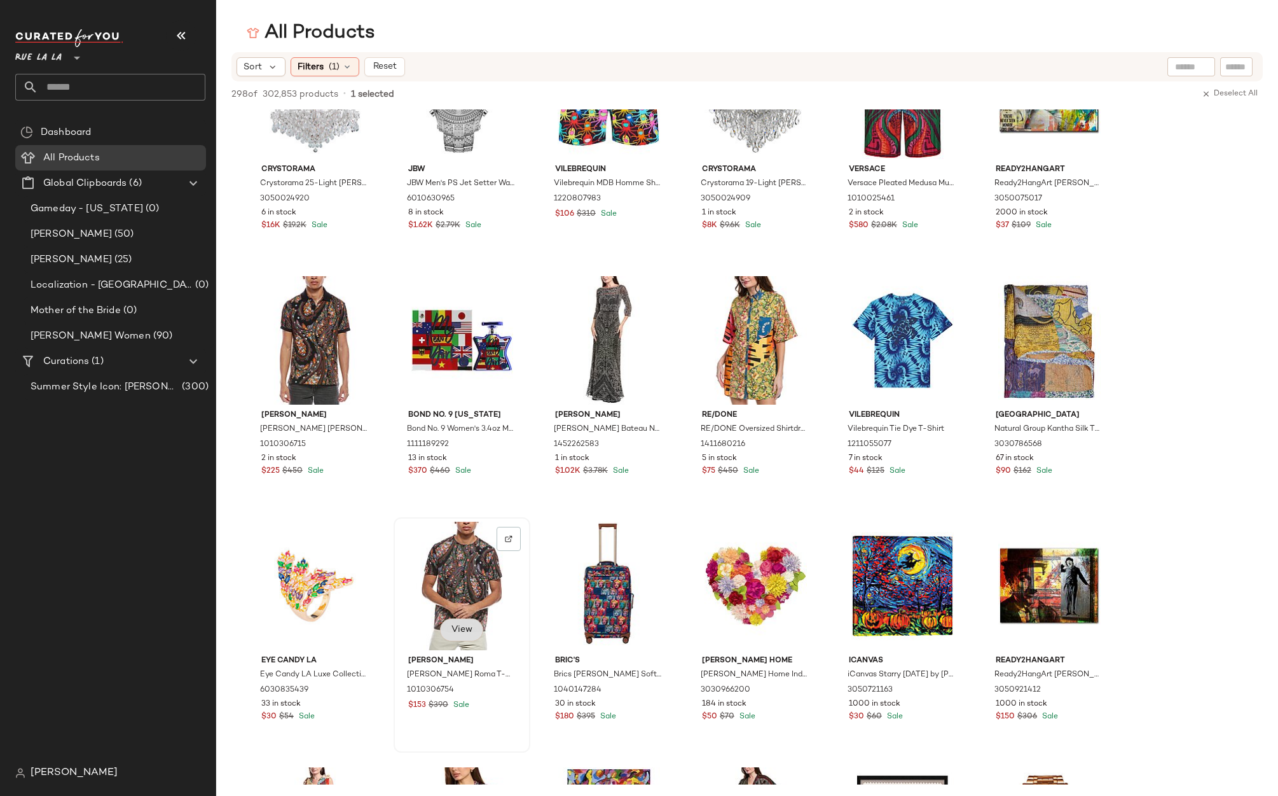
click at [448, 628] on button "View" at bounding box center [461, 629] width 43 height 23
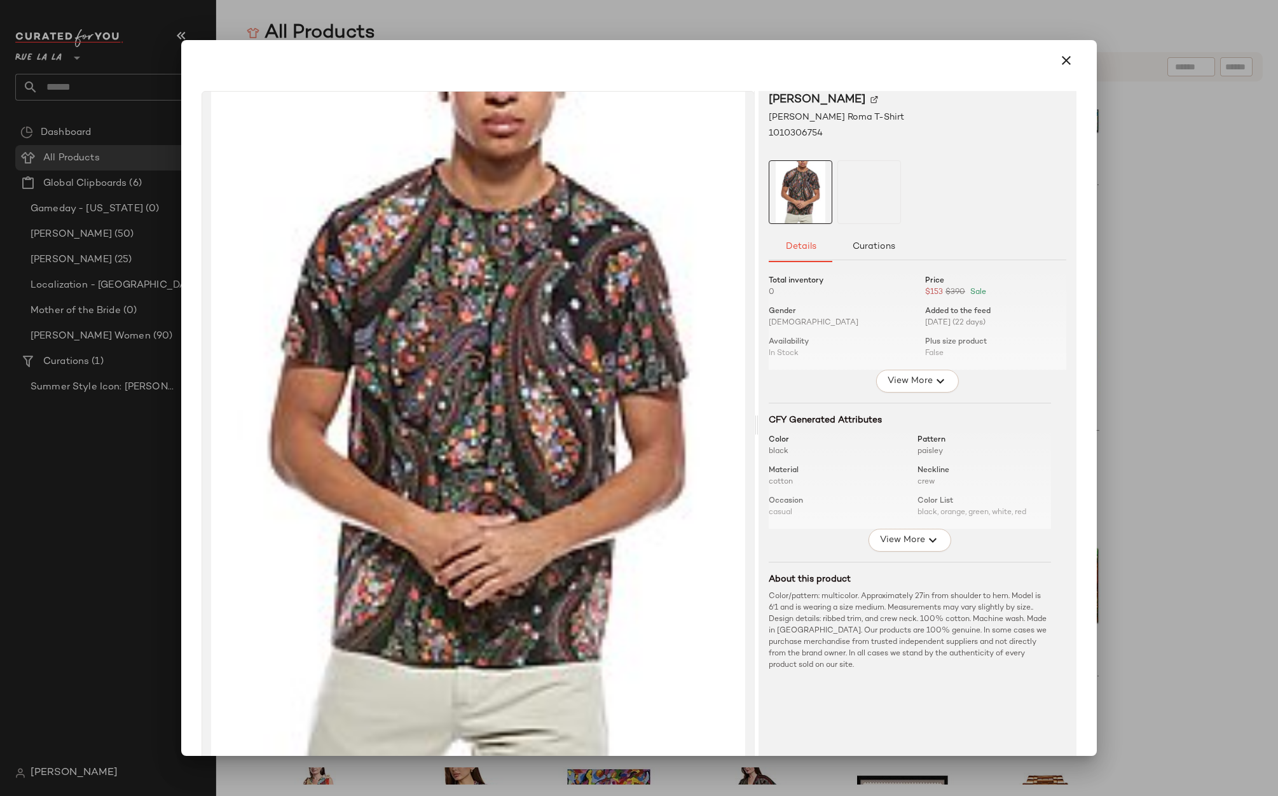
click at [531, 392] on img at bounding box center [478, 425] width 552 height 667
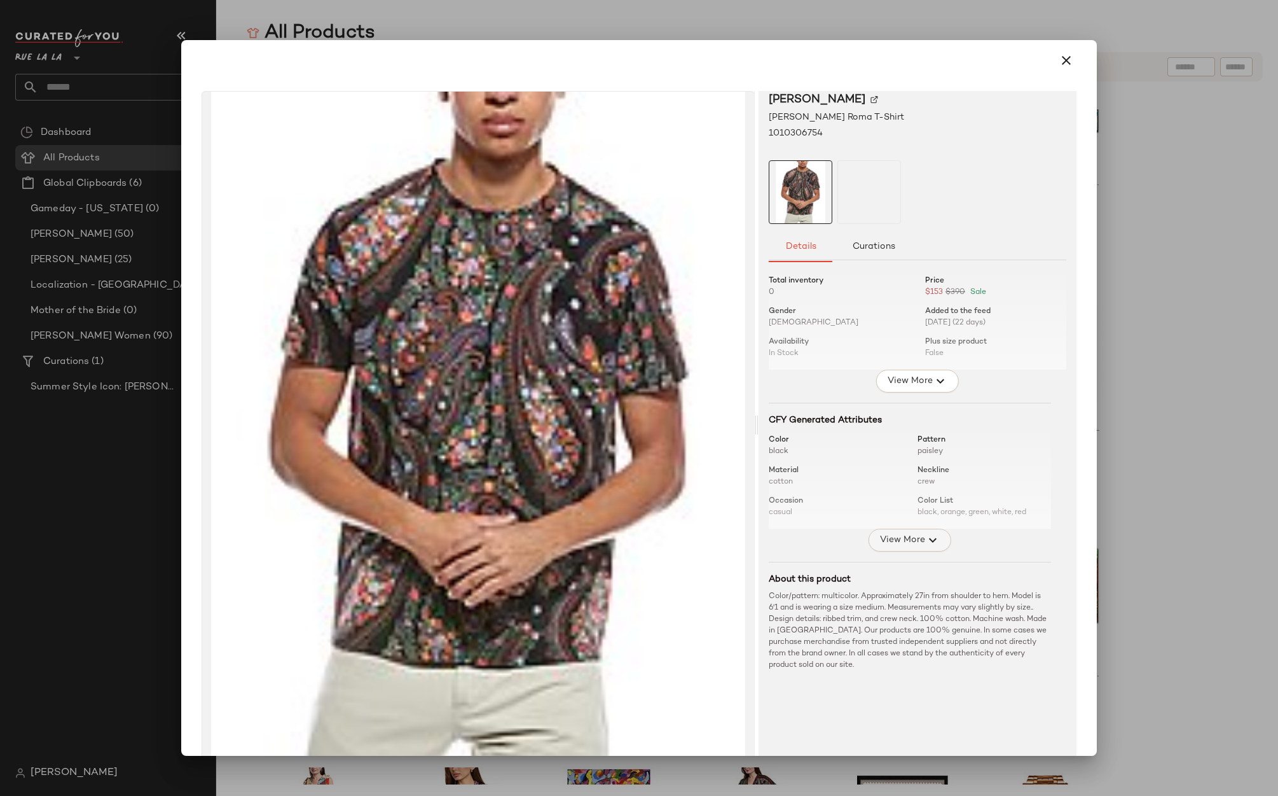
click at [901, 544] on span "View More" at bounding box center [903, 539] width 46 height 15
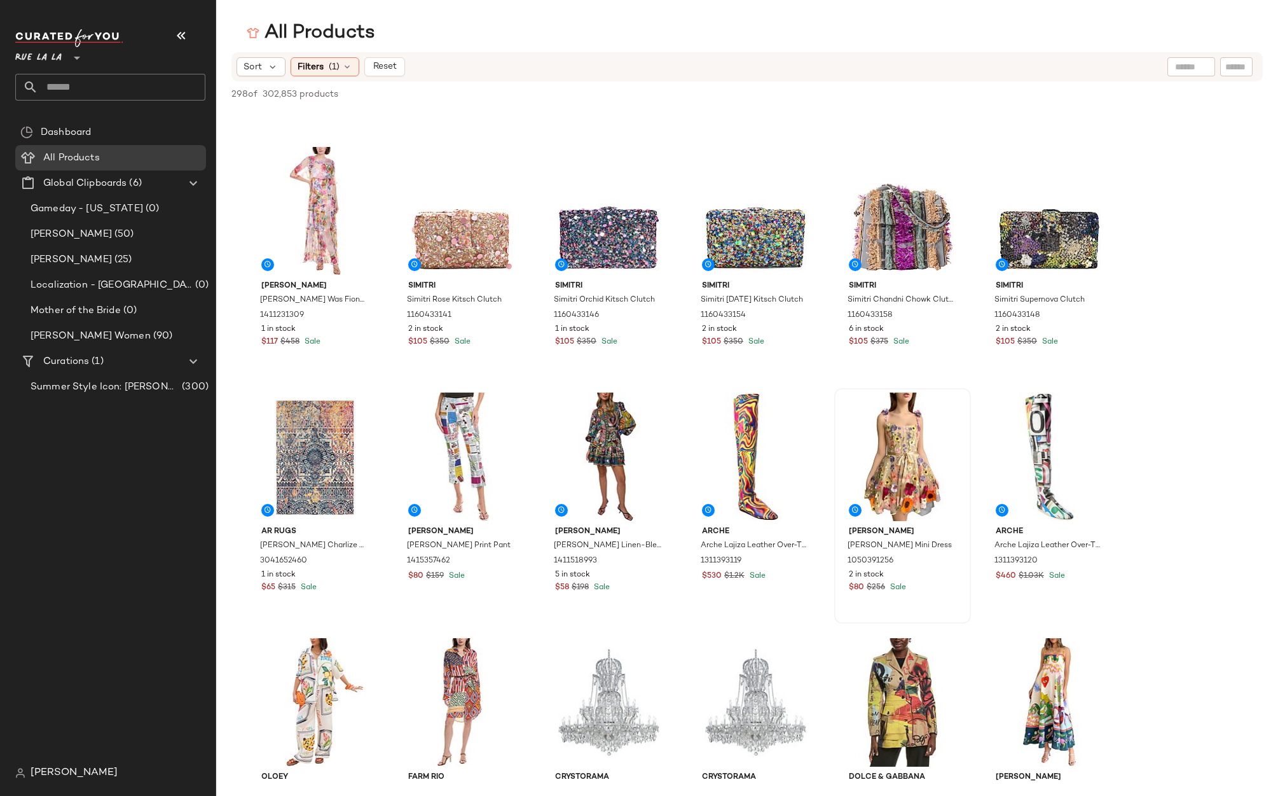
scroll to position [0, 0]
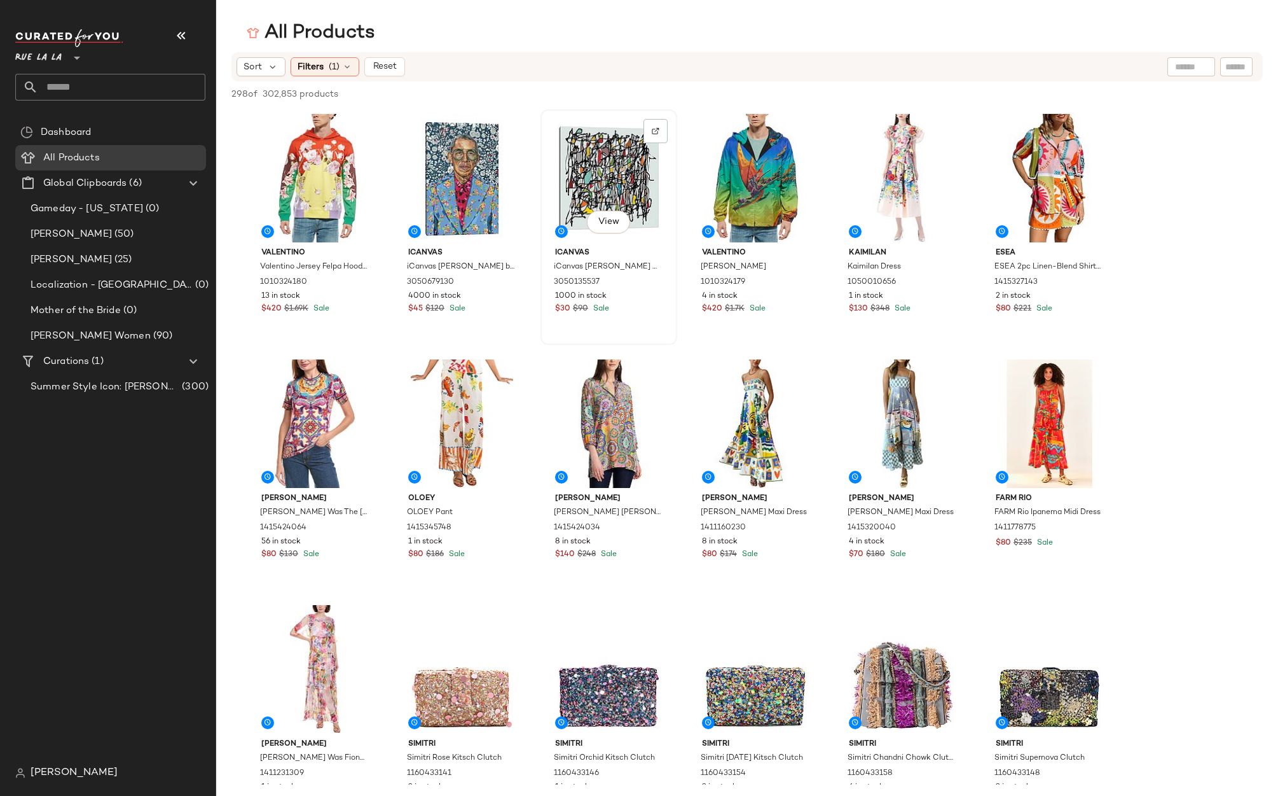
click at [603, 173] on div "View" at bounding box center [609, 178] width 128 height 128
click at [614, 228] on button "View" at bounding box center [608, 222] width 43 height 23
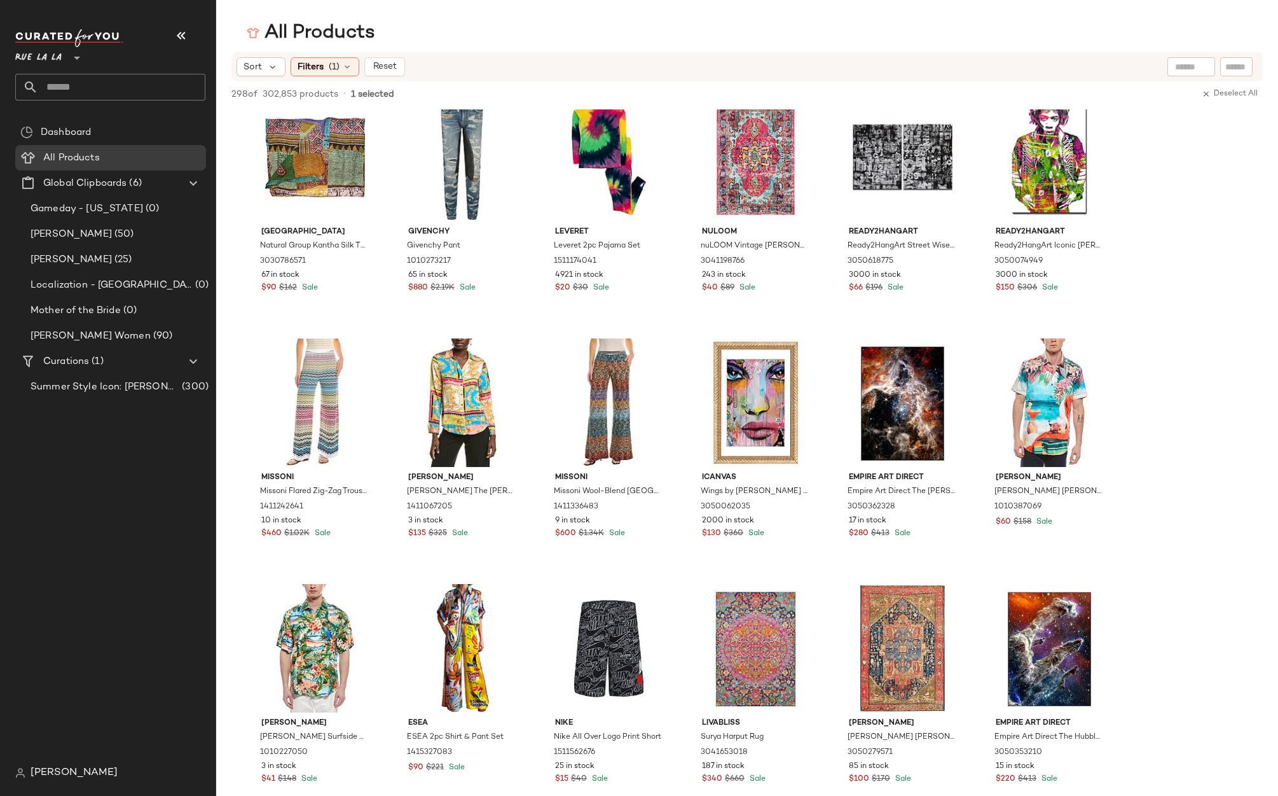
scroll to position [6519, 0]
